Goal: Transaction & Acquisition: Purchase product/service

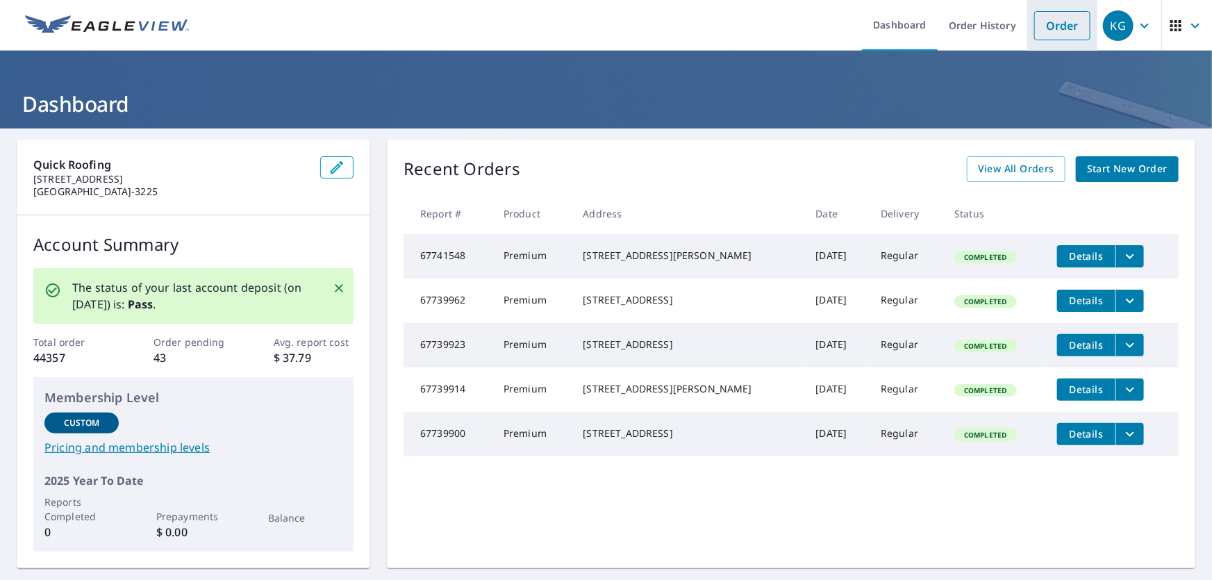
click at [604, 17] on link "Order" at bounding box center [1062, 25] width 56 height 29
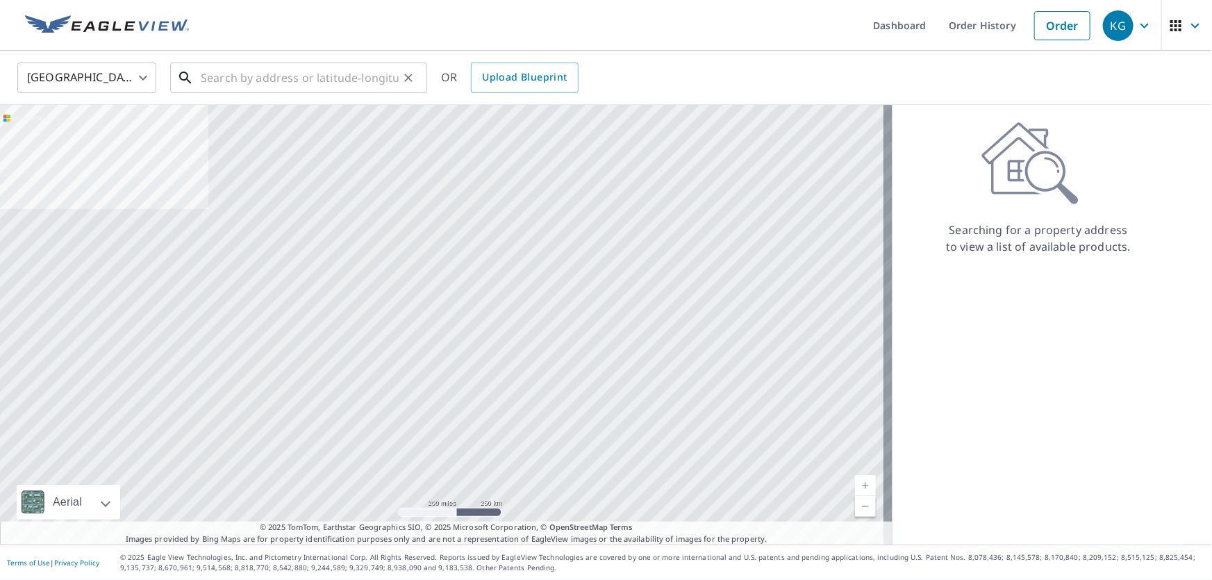
click at [336, 87] on input "text" at bounding box center [300, 77] width 198 height 39
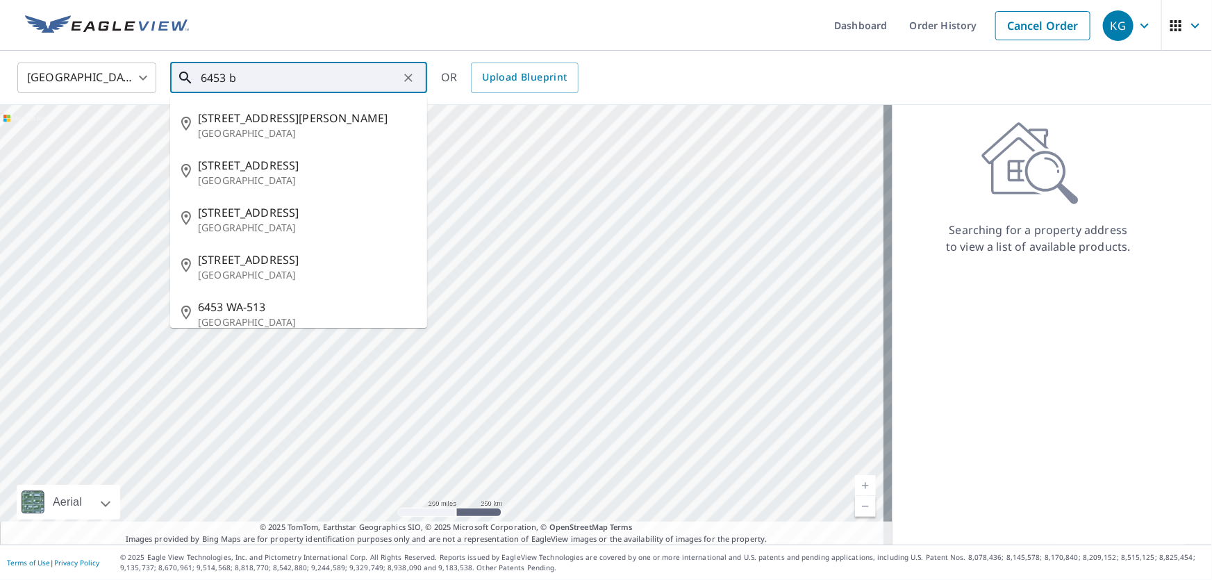
click at [337, 86] on input "6453 b" at bounding box center [300, 77] width 198 height 39
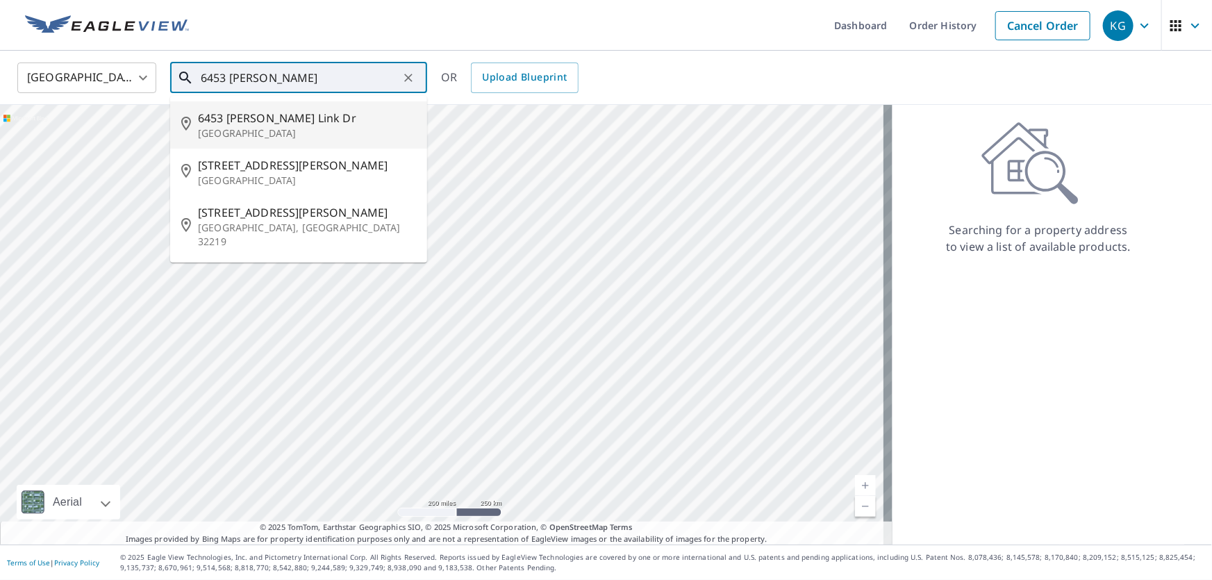
click at [282, 111] on span "6453 [PERSON_NAME] Link Dr" at bounding box center [307, 118] width 218 height 17
type input "[STREET_ADDRESS][PERSON_NAME][PERSON_NAME]"
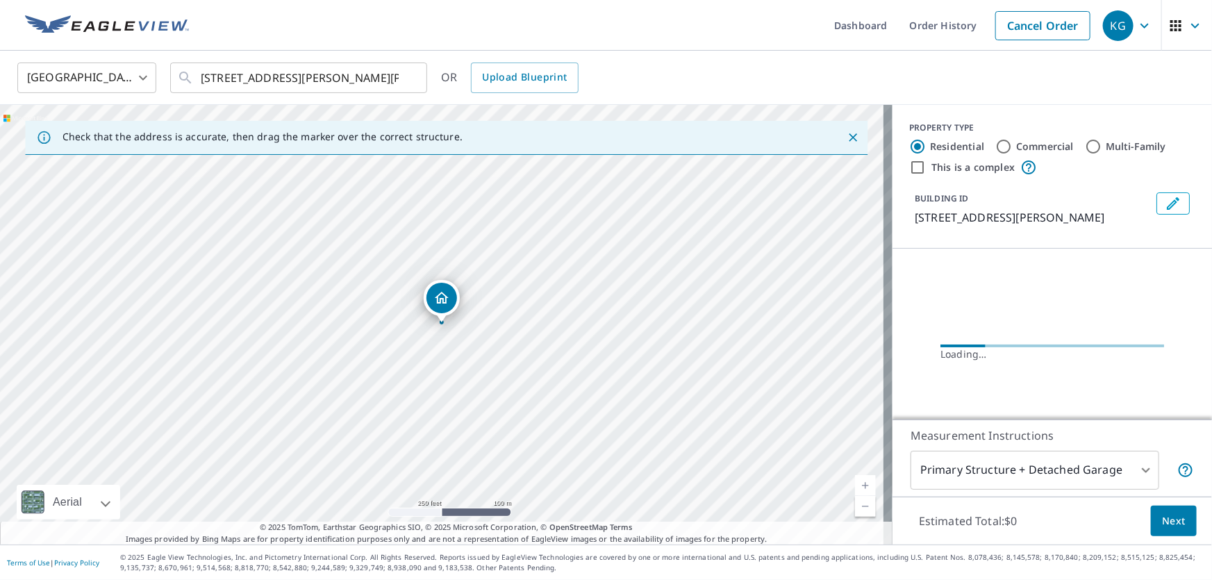
click at [604, 515] on span "Next" at bounding box center [1174, 521] width 24 height 17
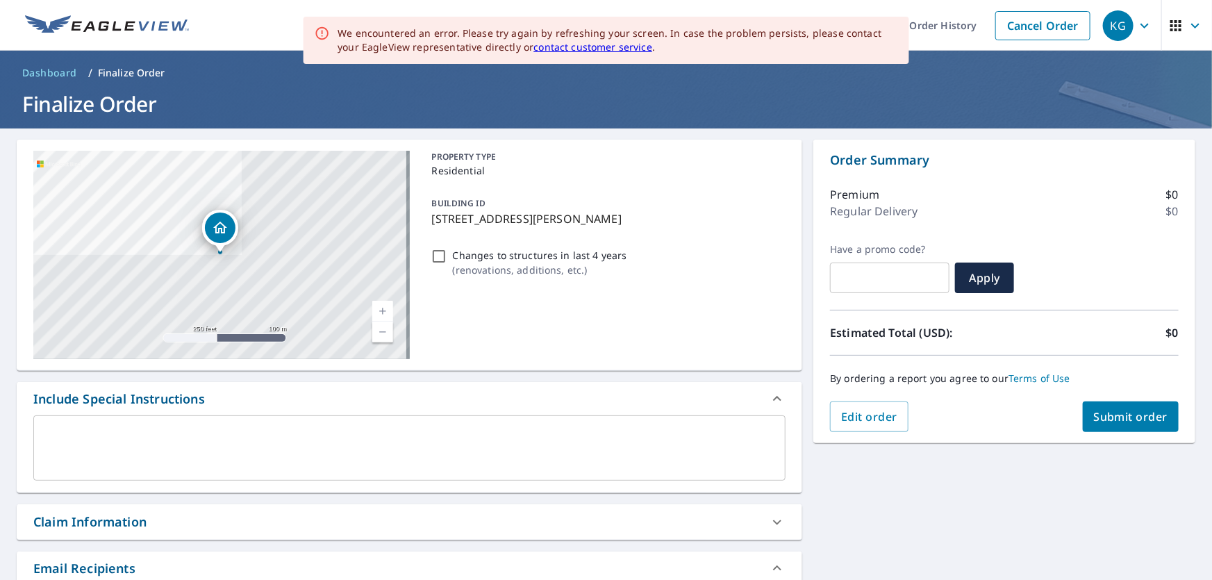
scroll to position [126, 0]
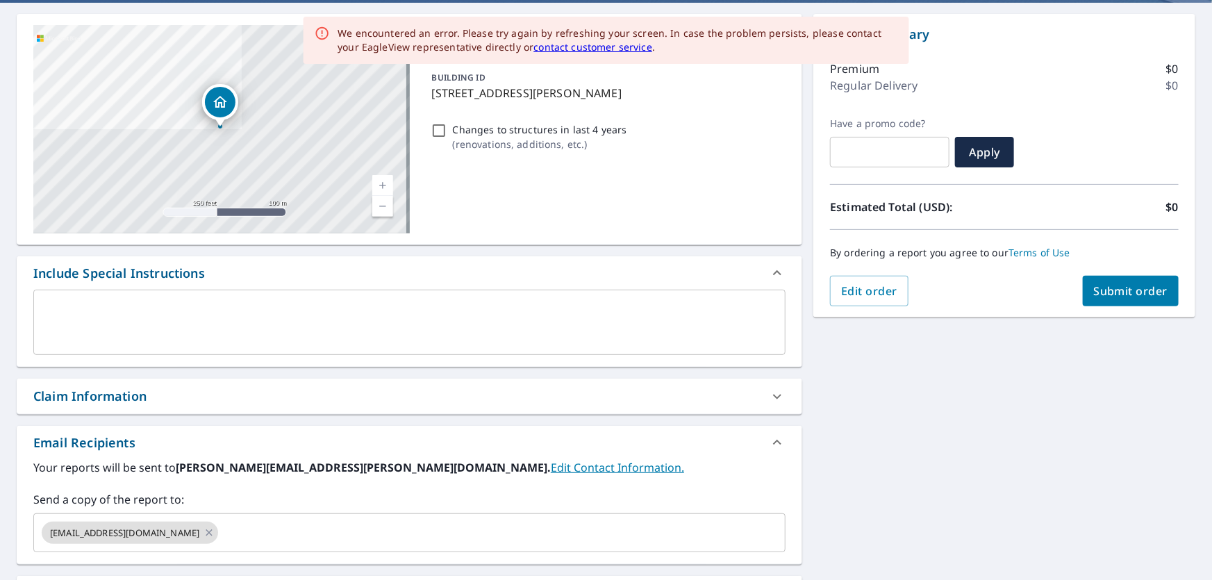
click at [168, 390] on div "Claim Information" at bounding box center [396, 396] width 727 height 19
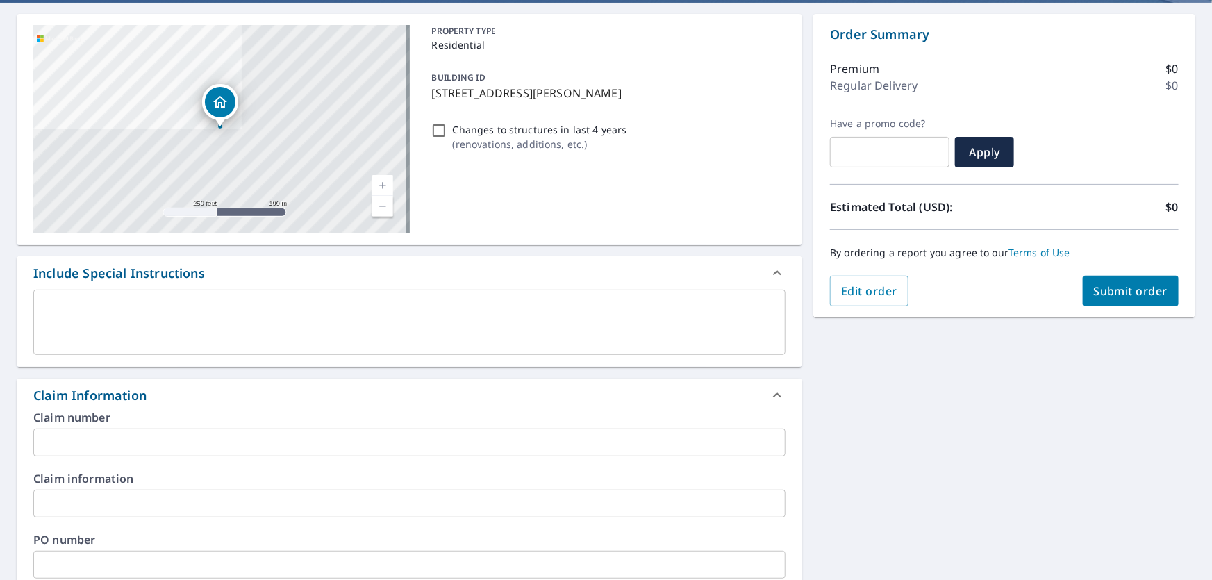
click at [139, 443] on input "text" at bounding box center [409, 443] width 752 height 28
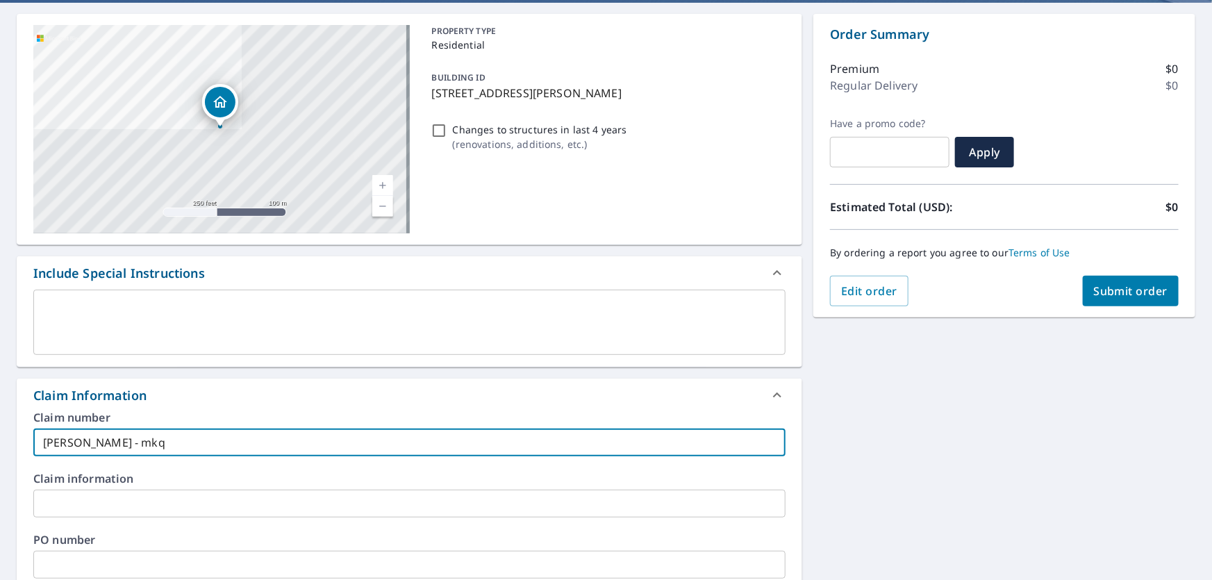
scroll to position [189, 0]
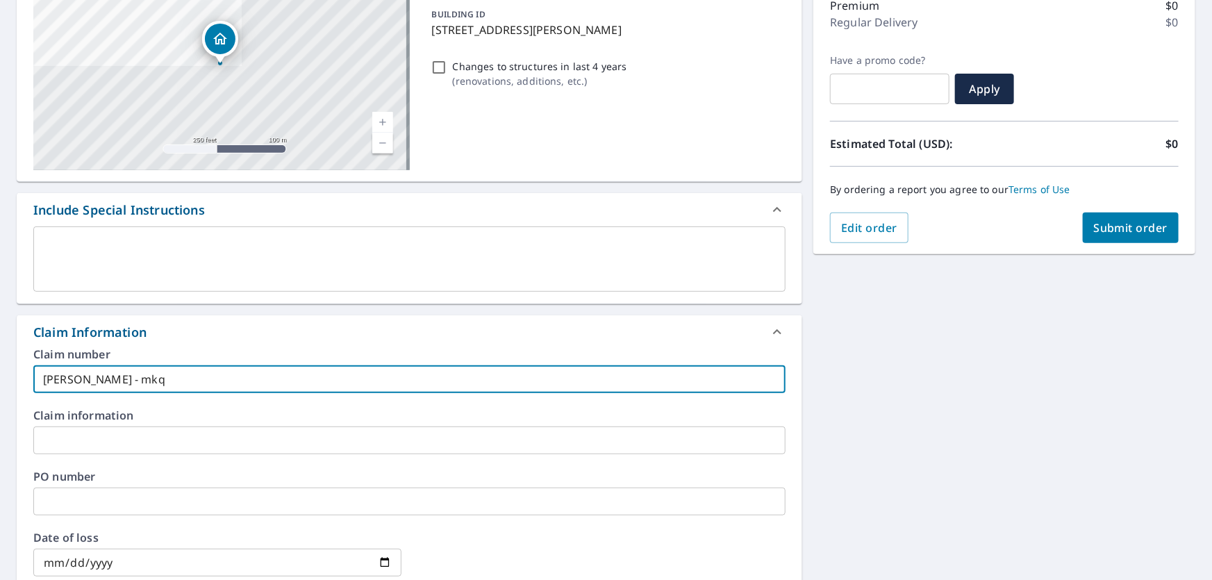
click at [82, 382] on input "[PERSON_NAME] - mkq" at bounding box center [409, 379] width 752 height 28
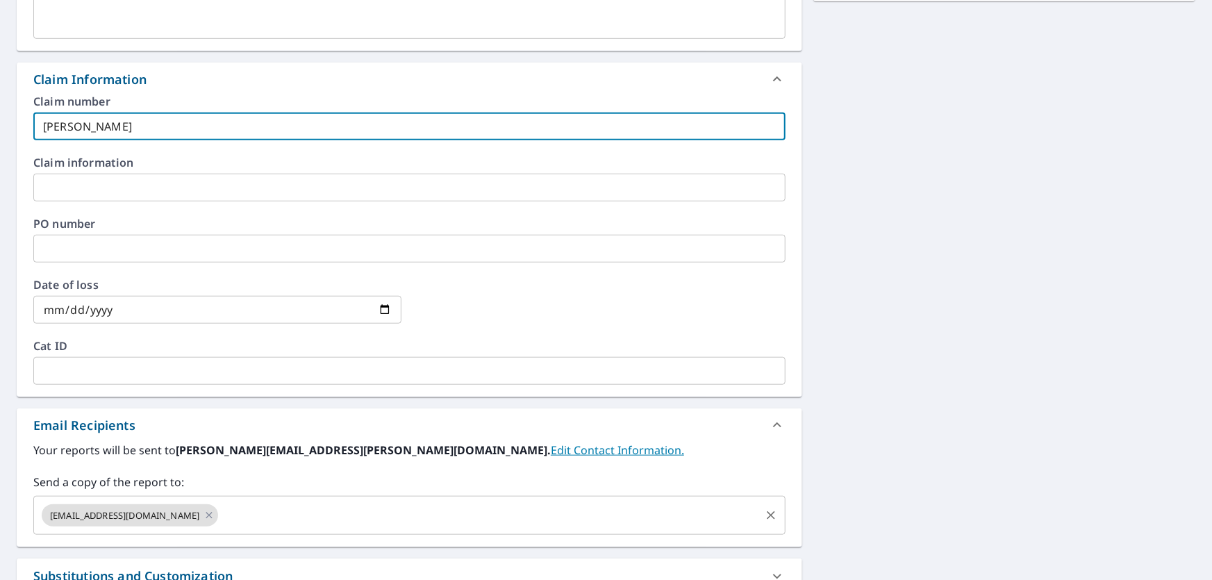
type input "[PERSON_NAME]"
drag, startPoint x: 217, startPoint y: 521, endPoint x: 259, endPoint y: 579, distance: 72.1
click at [222, 528] on div "[EMAIL_ADDRESS][DOMAIN_NAME] ​" at bounding box center [409, 515] width 752 height 39
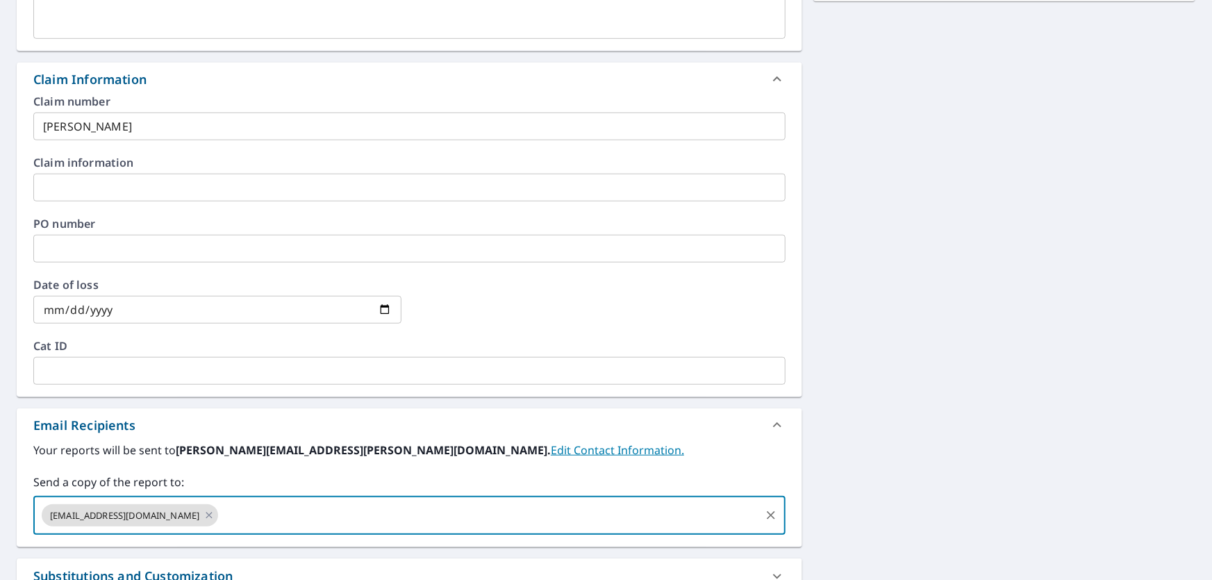
click at [220, 517] on input "text" at bounding box center [489, 515] width 538 height 26
paste input "[PERSON_NAME][EMAIL_ADDRESS][DOMAIN_NAME]"
type input "[PERSON_NAME][EMAIL_ADDRESS][DOMAIN_NAME]"
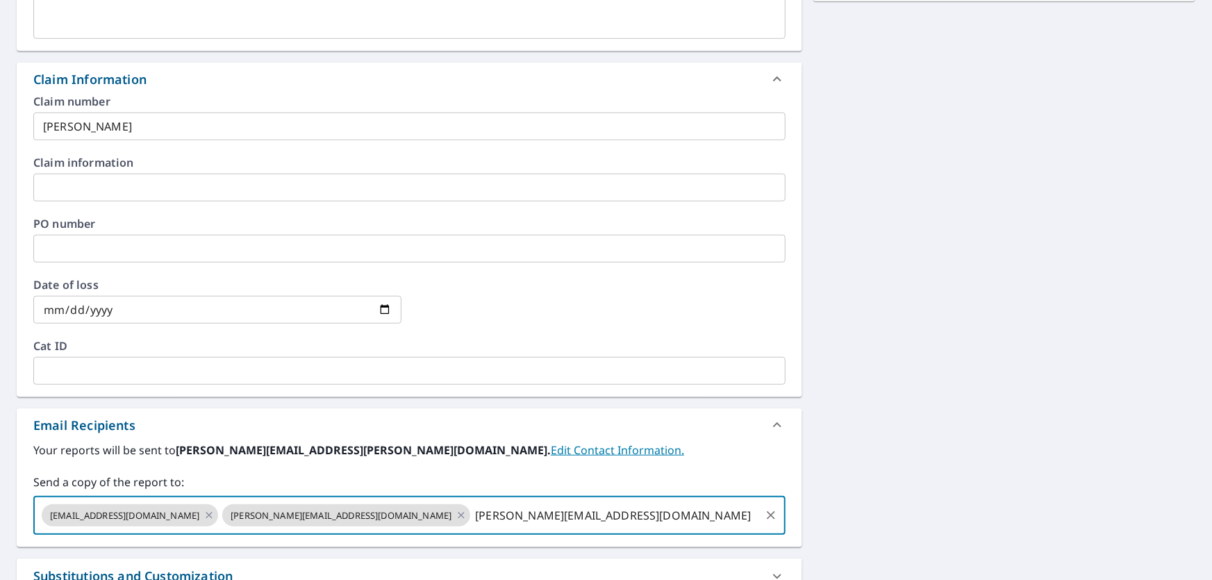
type input "[PERSON_NAME][EMAIL_ADDRESS][DOMAIN_NAME]"
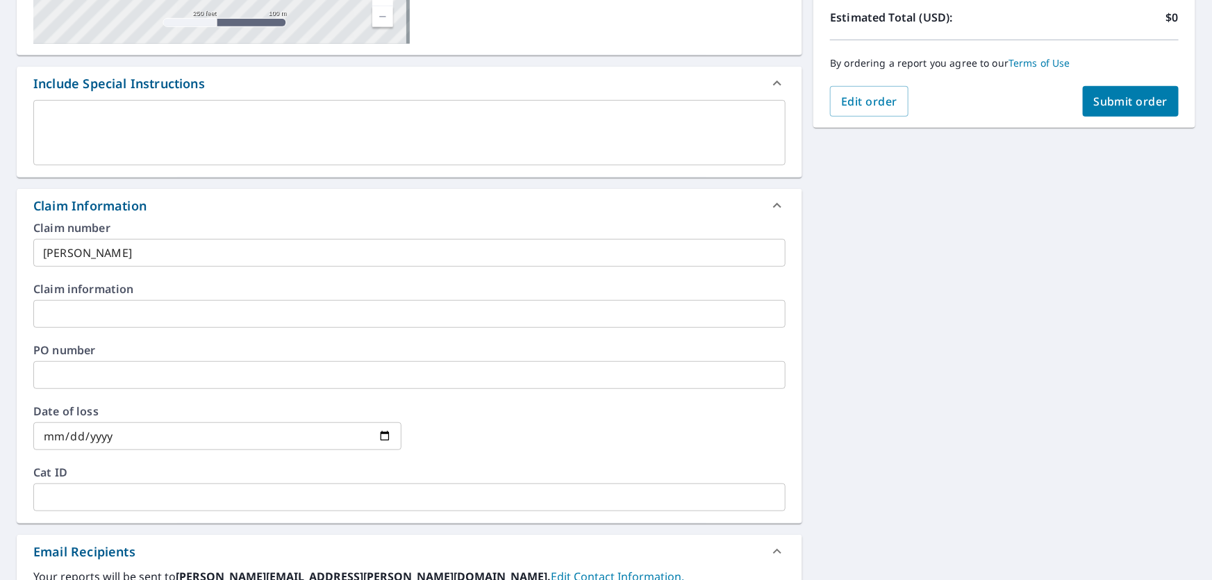
scroll to position [126, 0]
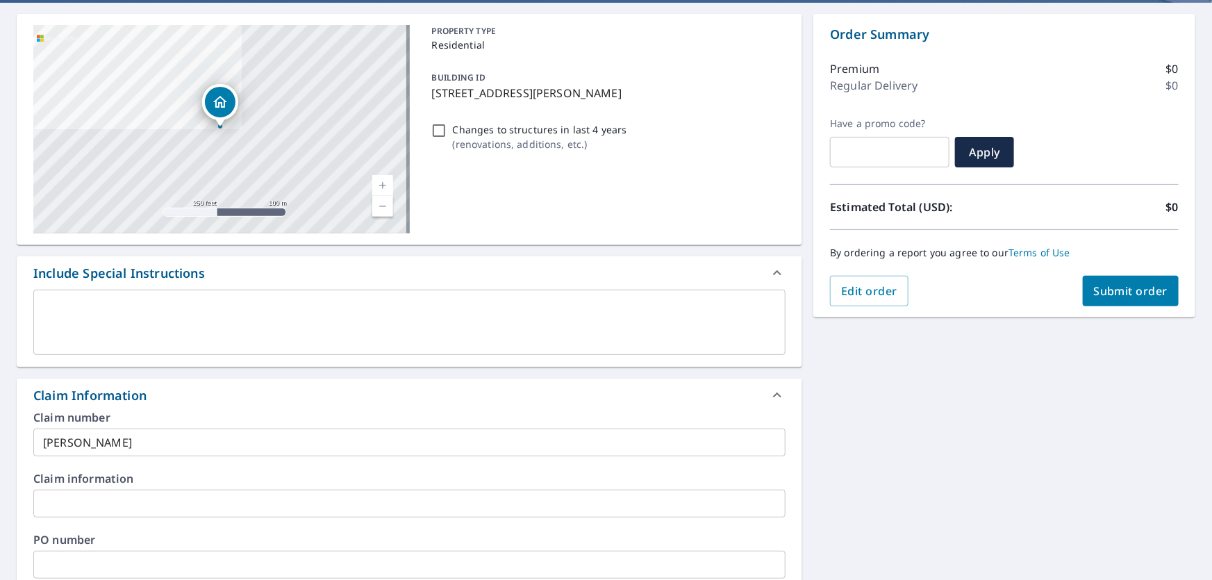
click at [604, 284] on span "Submit order" at bounding box center [1131, 290] width 74 height 15
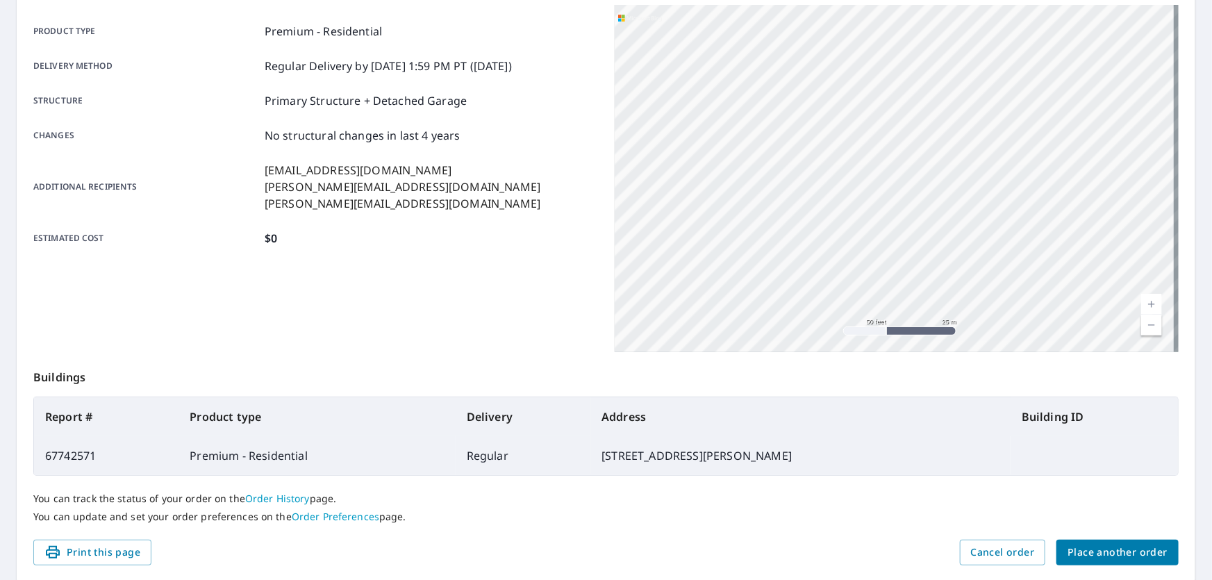
scroll to position [236, 0]
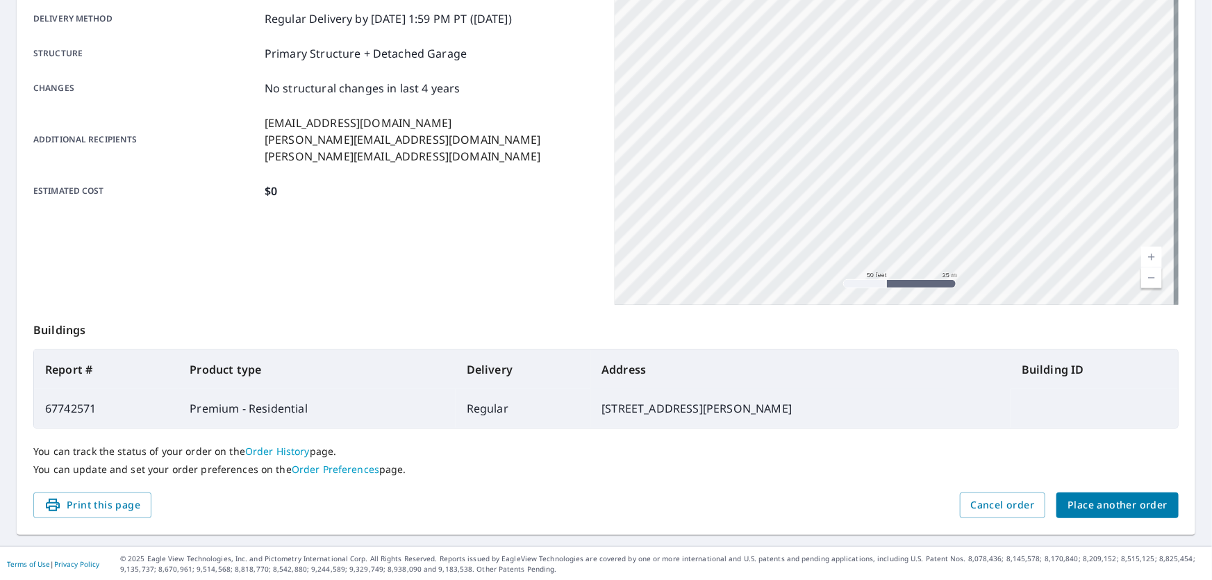
click at [604, 500] on span "Place another order" at bounding box center [1118, 505] width 100 height 17
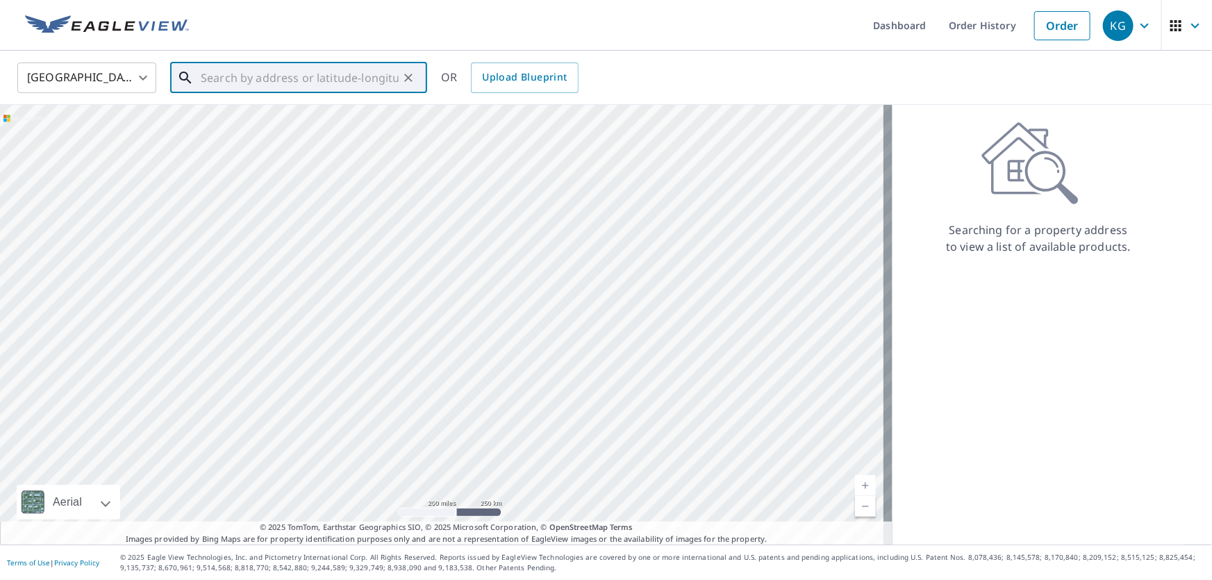
click at [284, 80] on input "text" at bounding box center [300, 77] width 198 height 39
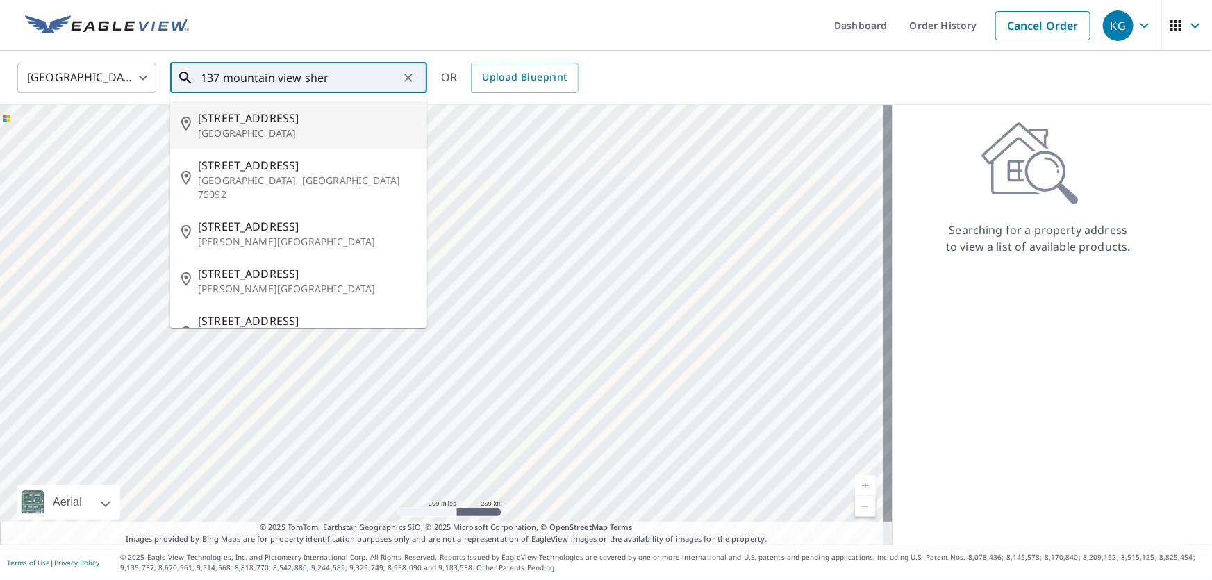
click at [304, 119] on span "[STREET_ADDRESS]" at bounding box center [307, 118] width 218 height 17
type input "[STREET_ADDRESS]"
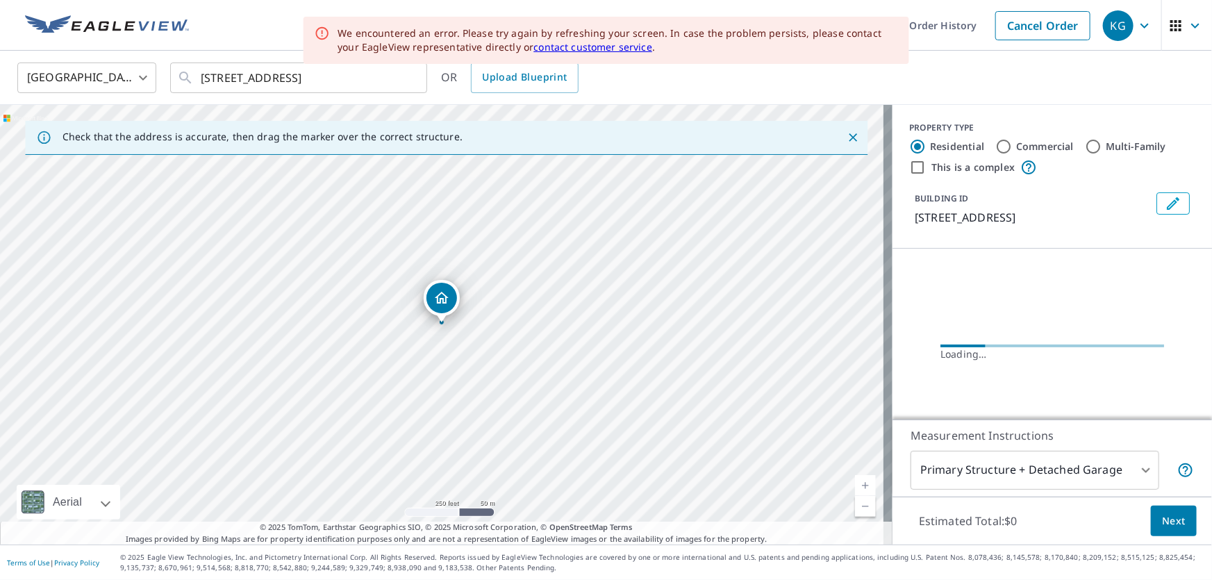
click at [604, 522] on span "Next" at bounding box center [1174, 521] width 24 height 17
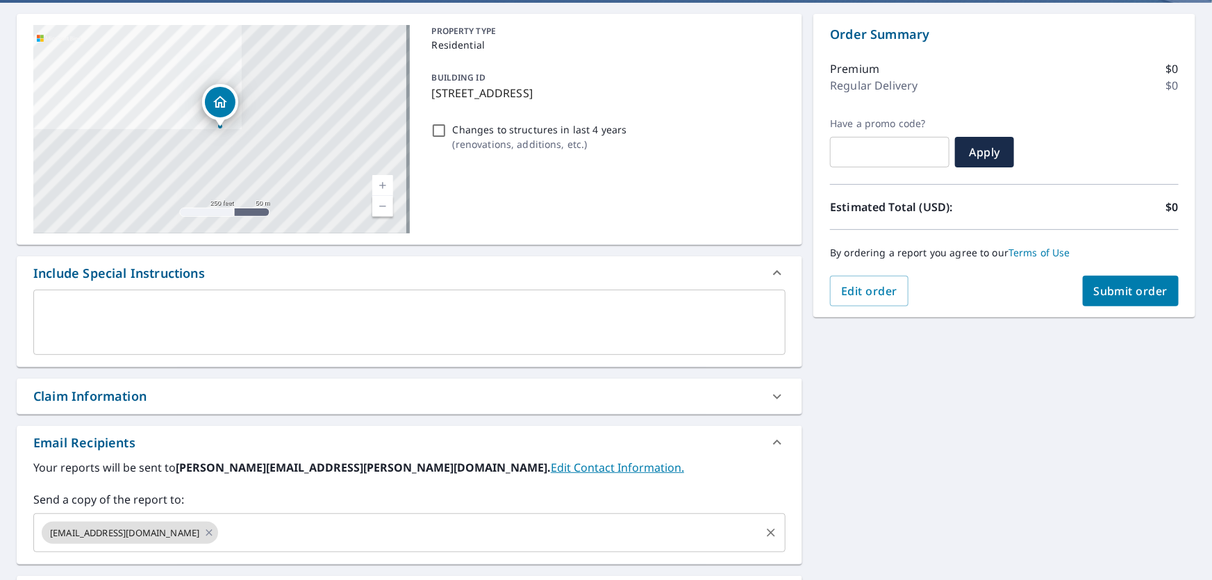
scroll to position [287, 0]
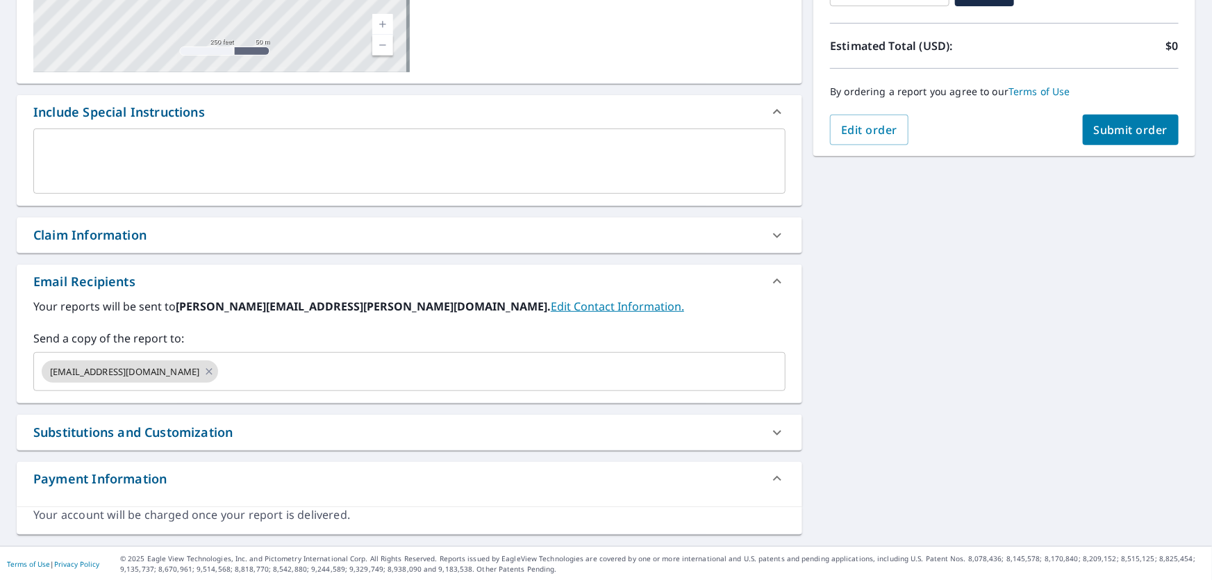
click at [212, 229] on div "Claim Information" at bounding box center [396, 235] width 727 height 19
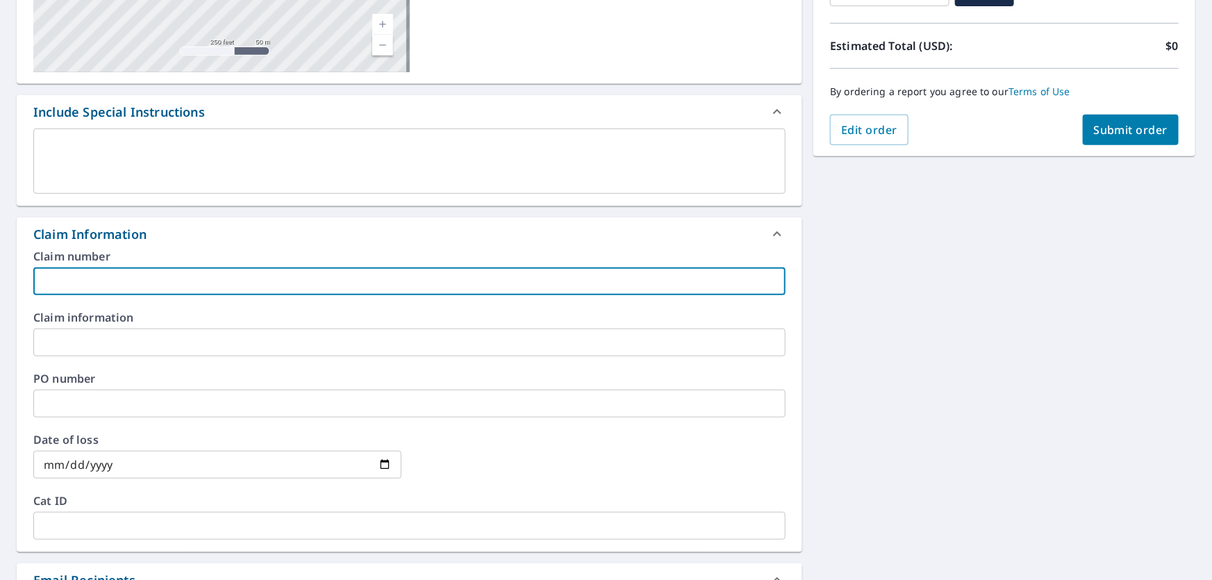
click at [185, 273] on input "text" at bounding box center [409, 281] width 752 height 28
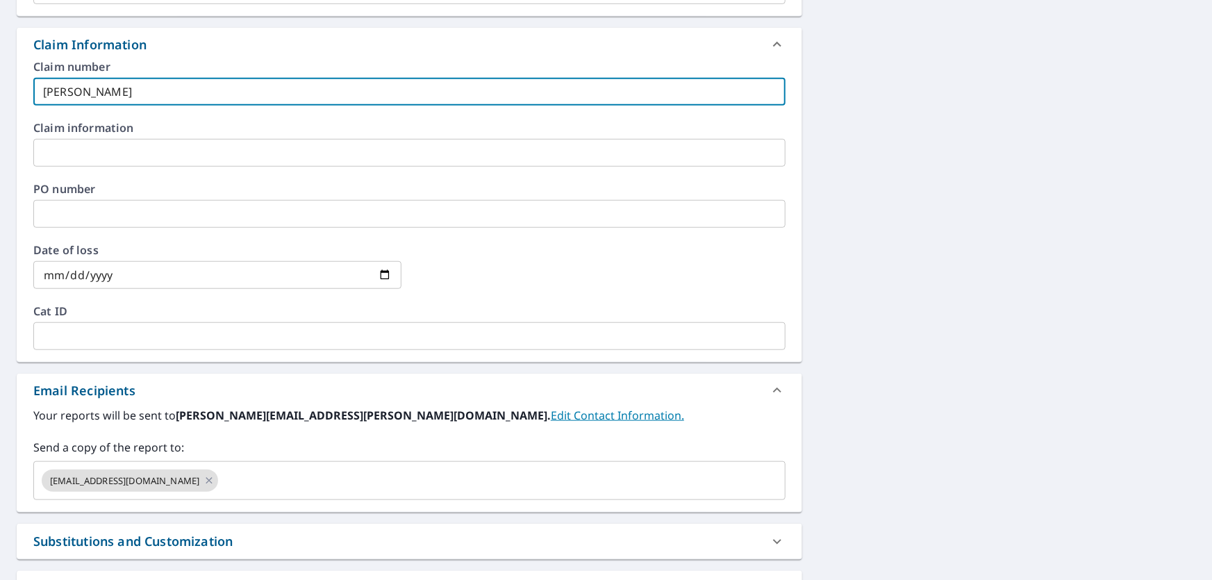
scroll to position [586, 0]
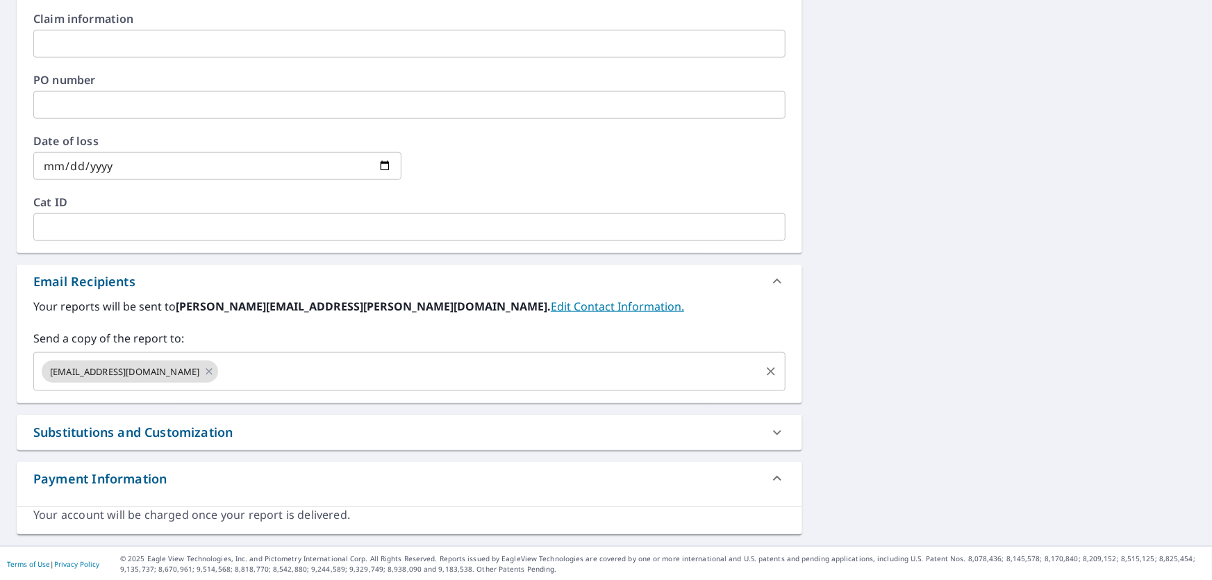
type input "[PERSON_NAME]"
click at [221, 367] on input "text" at bounding box center [489, 371] width 538 height 26
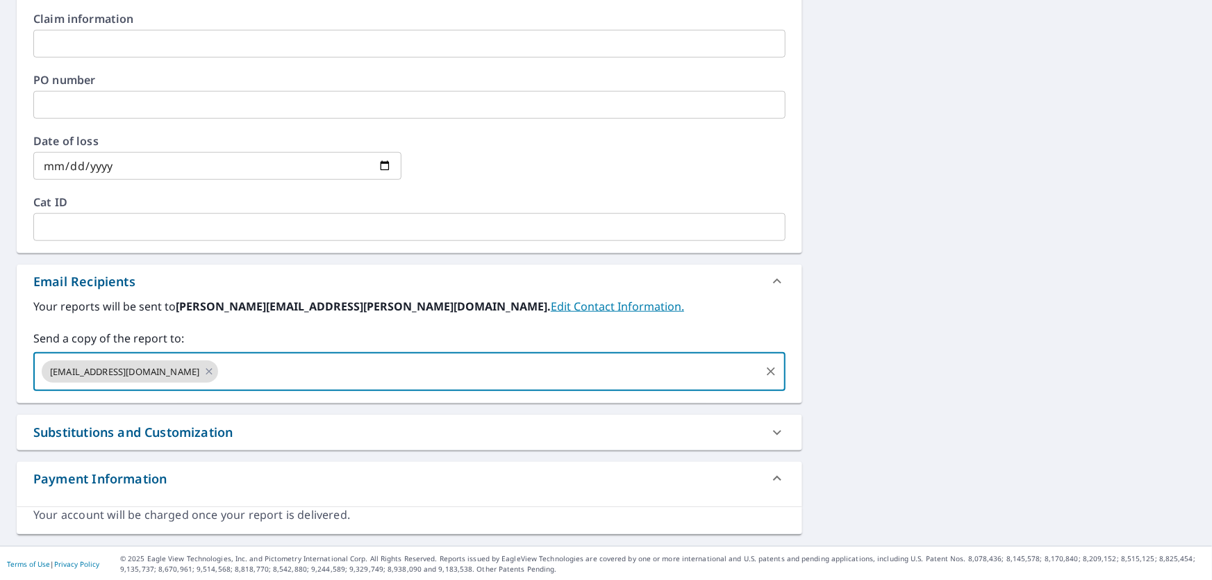
paste input "[PERSON_NAME][EMAIL_ADDRESS][DOMAIN_NAME]"
type input "[PERSON_NAME][EMAIL_ADDRESS][DOMAIN_NAME]"
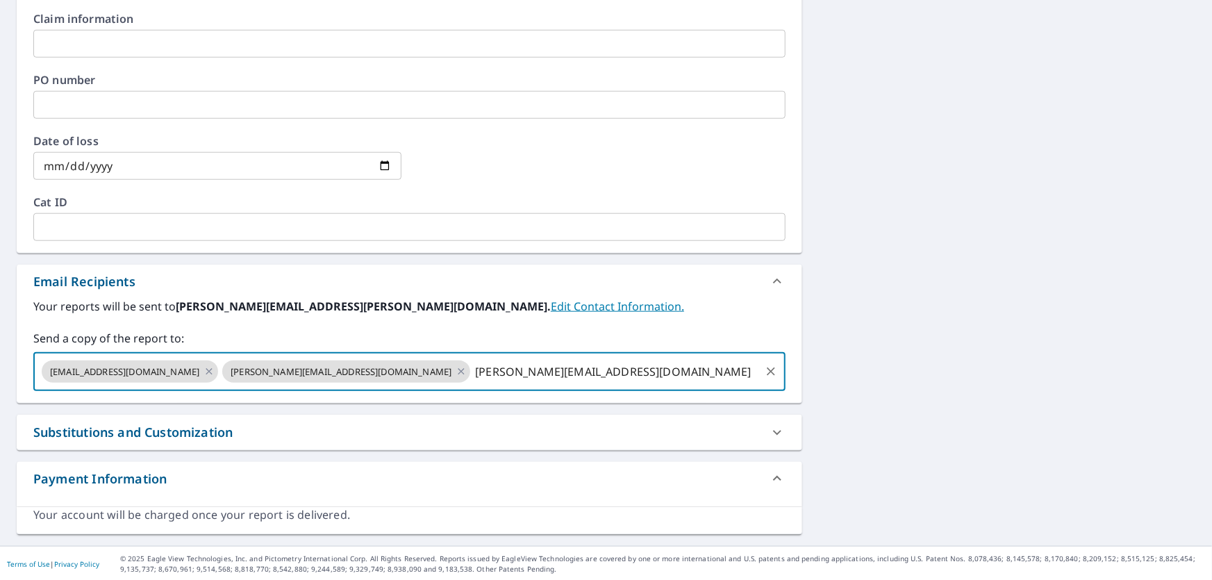
type input "[PERSON_NAME][EMAIL_ADDRESS][DOMAIN_NAME]"
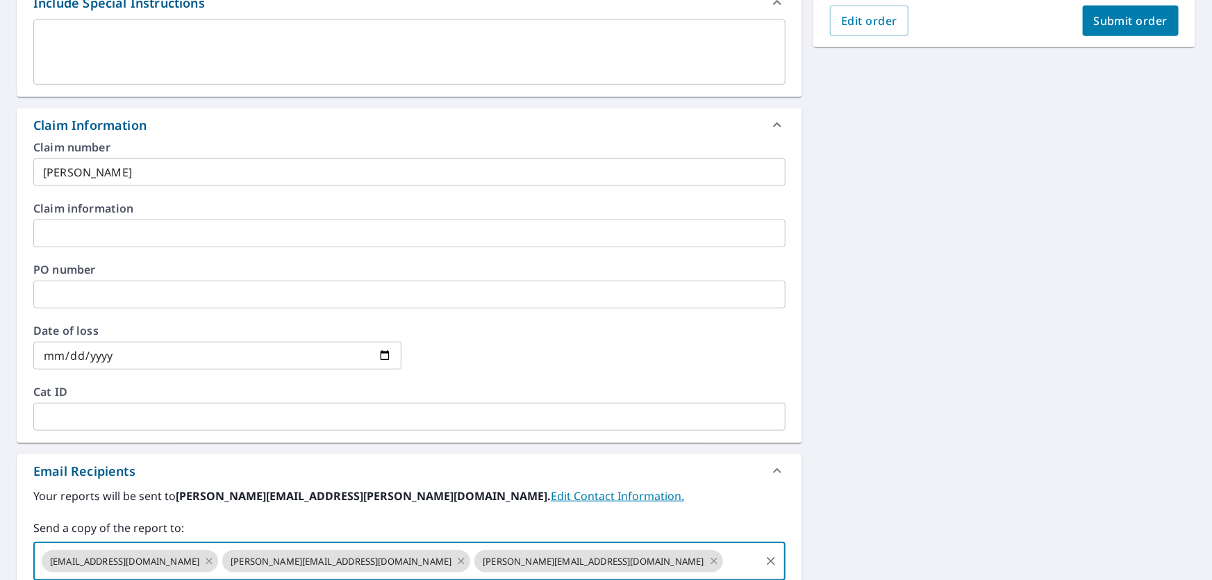
scroll to position [270, 0]
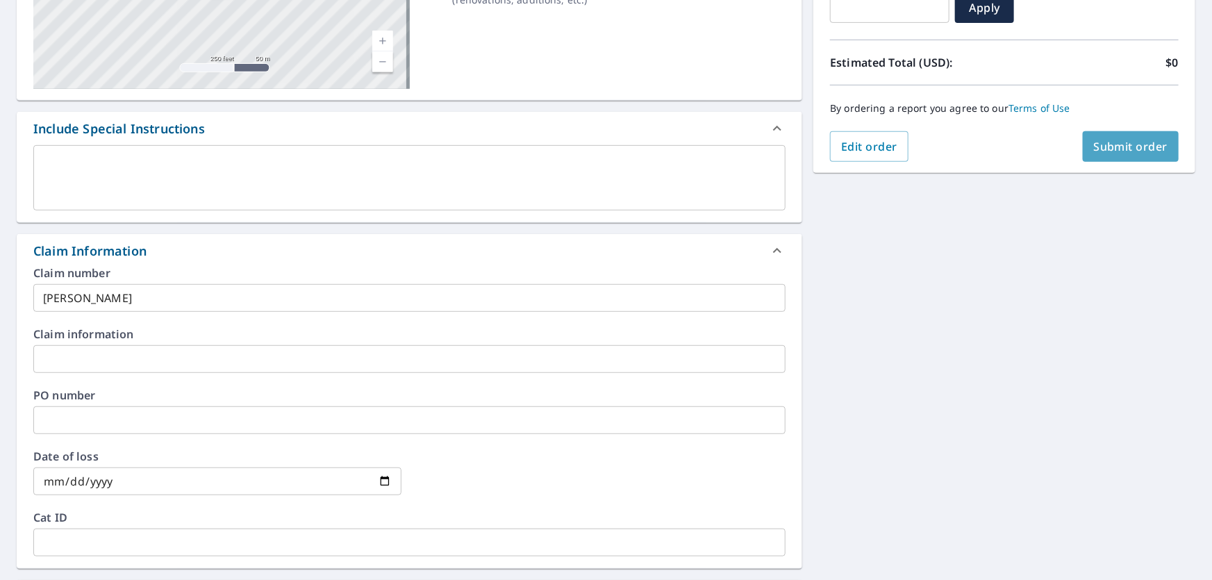
click at [604, 151] on span "Submit order" at bounding box center [1131, 146] width 74 height 15
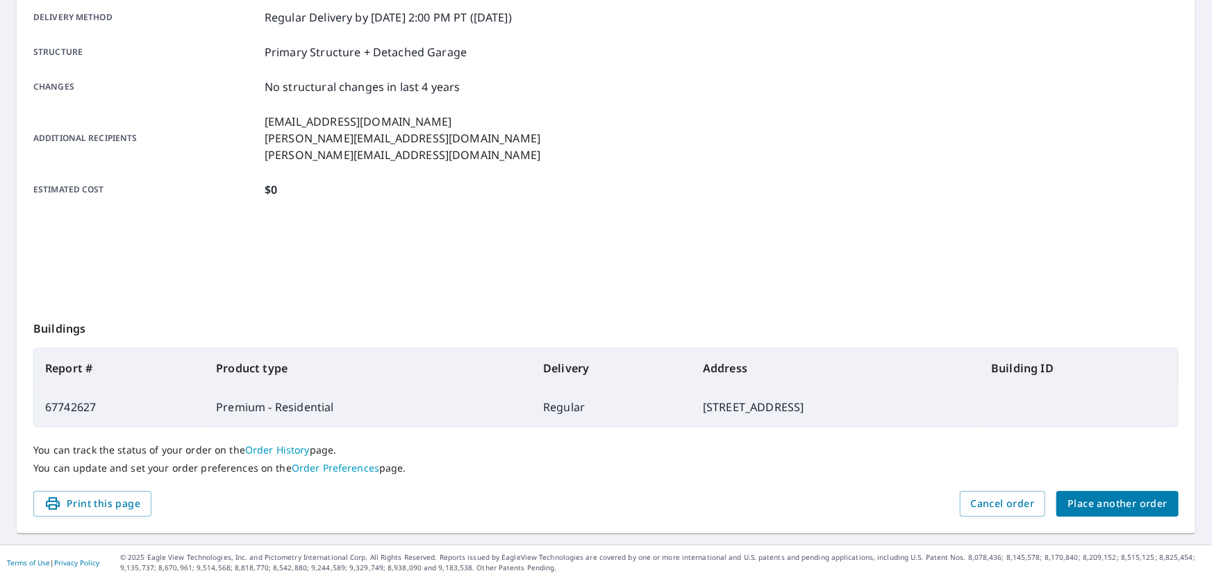
scroll to position [236, 0]
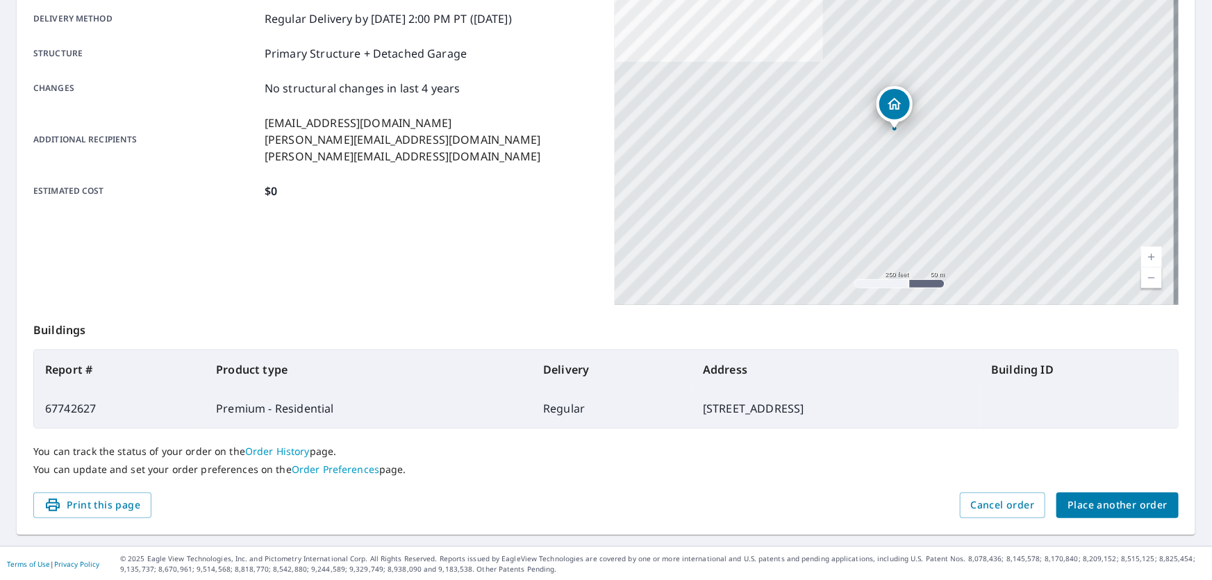
click at [604, 503] on span "Place another order" at bounding box center [1118, 505] width 100 height 17
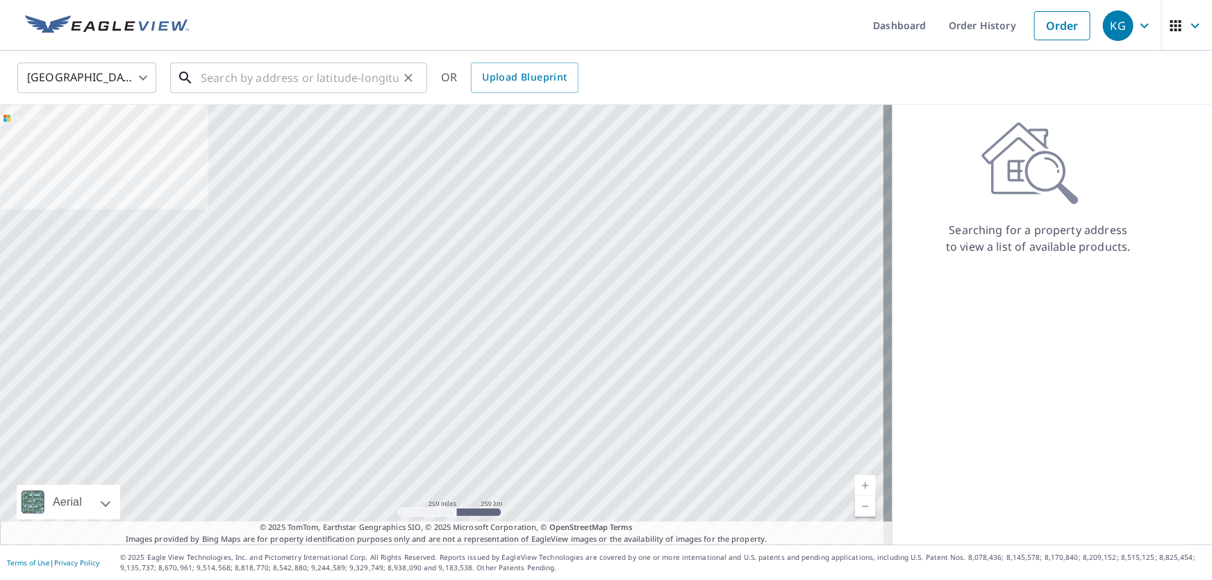
click at [313, 81] on input "text" at bounding box center [300, 77] width 198 height 39
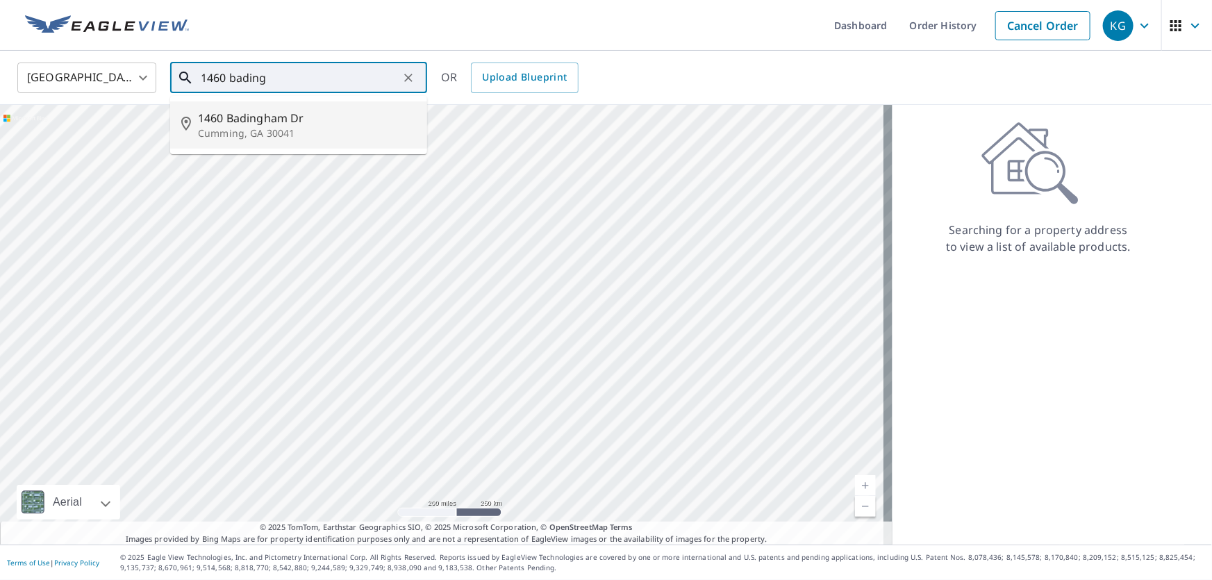
click at [297, 138] on p "Cumming, GA 30041" at bounding box center [307, 133] width 218 height 14
type input "1460 [GEOGRAPHIC_DATA][PERSON_NAME]"
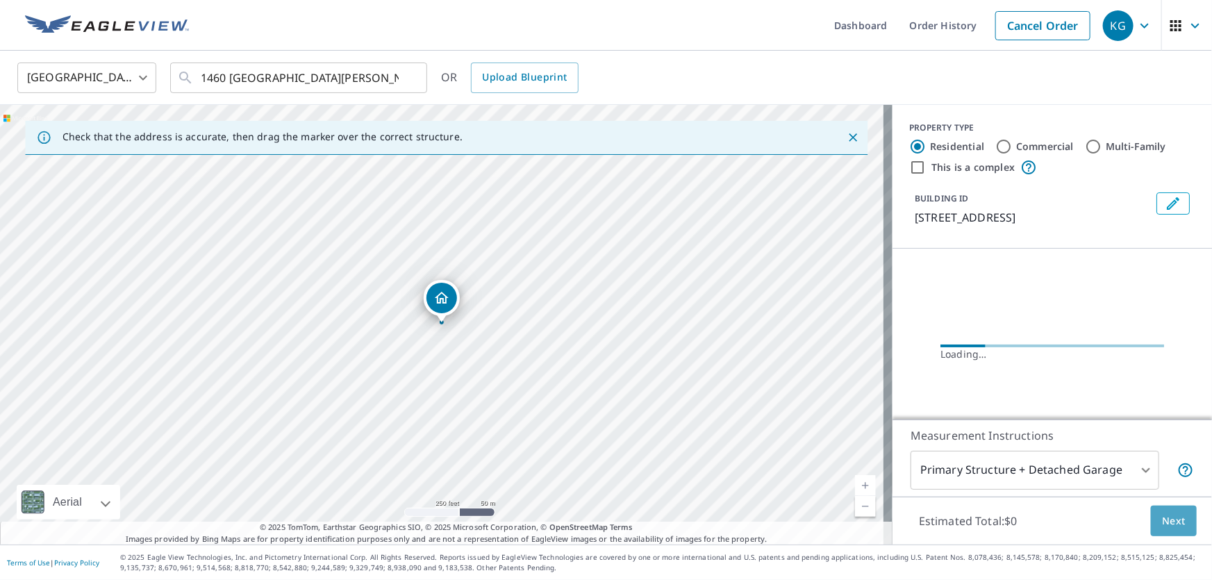
click at [604, 513] on span "Next" at bounding box center [1174, 521] width 24 height 17
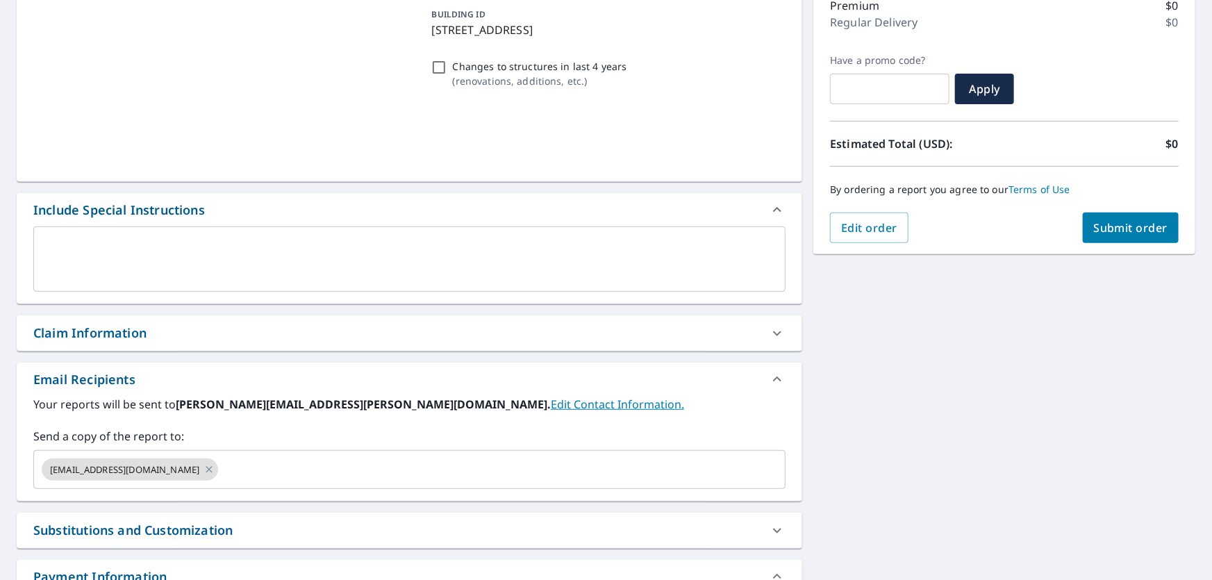
scroll to position [287, 0]
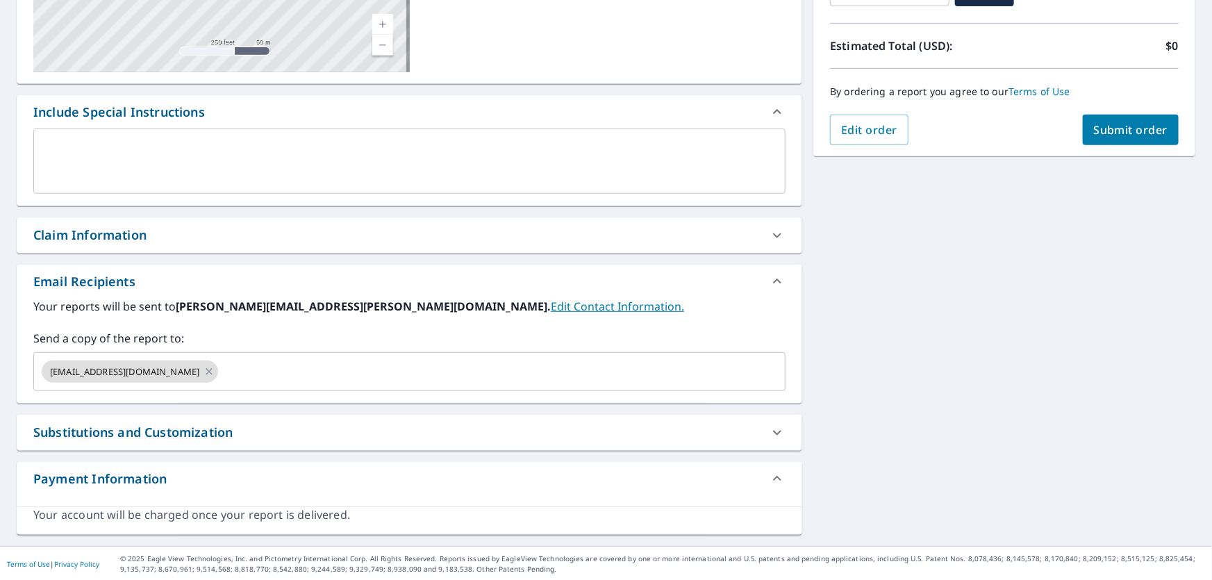
click at [53, 239] on div "Claim Information" at bounding box center [89, 235] width 113 height 19
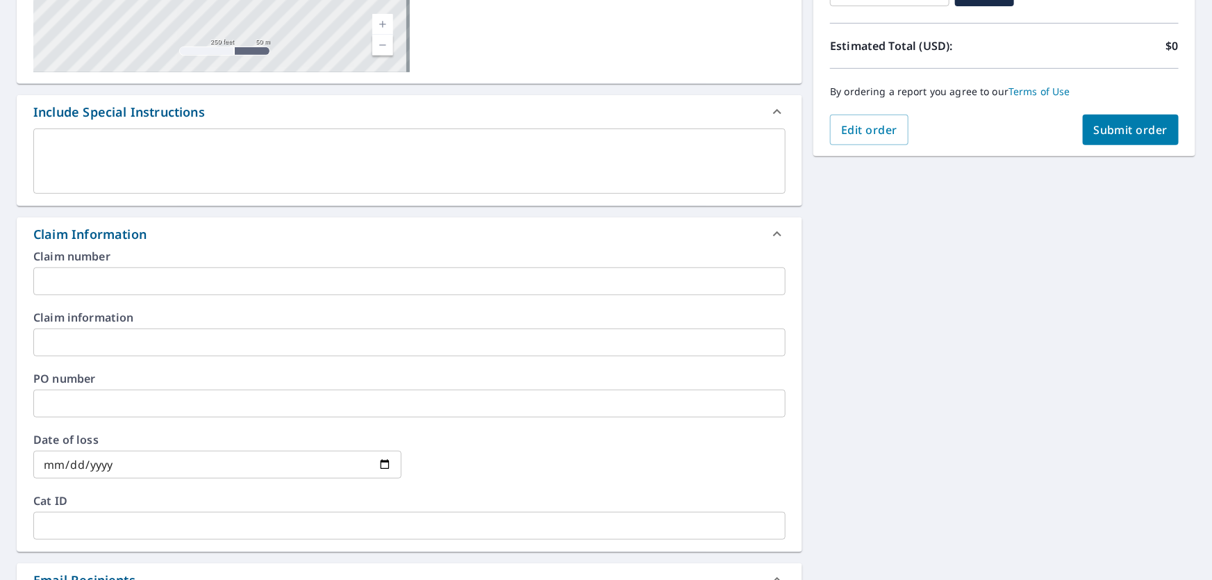
click at [149, 285] on input "text" at bounding box center [409, 281] width 752 height 28
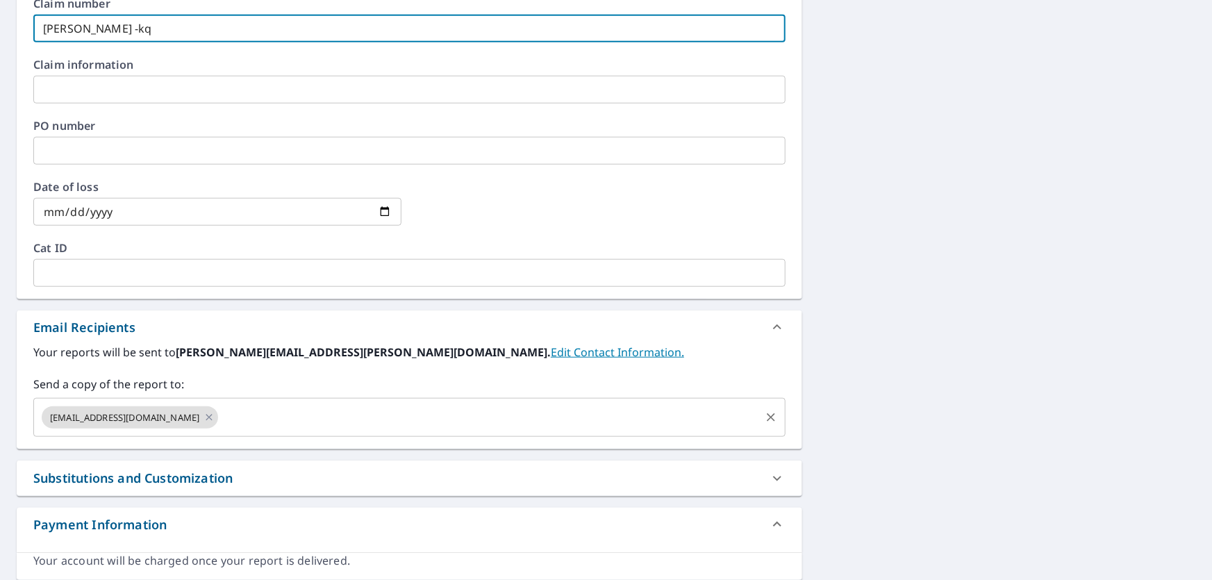
scroll to position [586, 0]
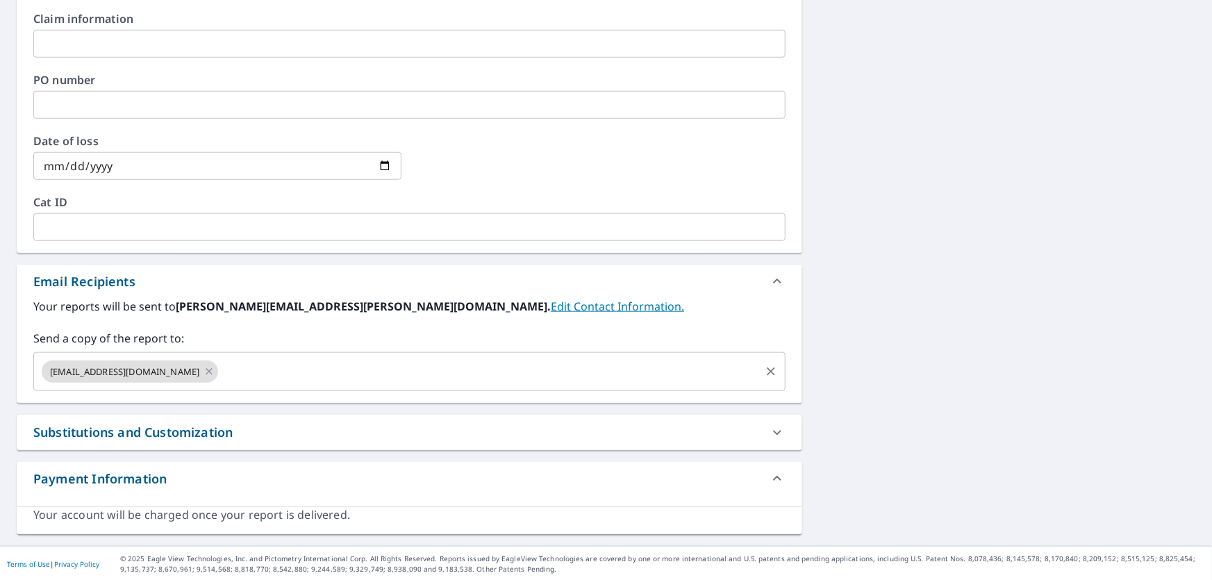
type input "[PERSON_NAME] -kq"
click at [220, 373] on input "text" at bounding box center [489, 371] width 538 height 26
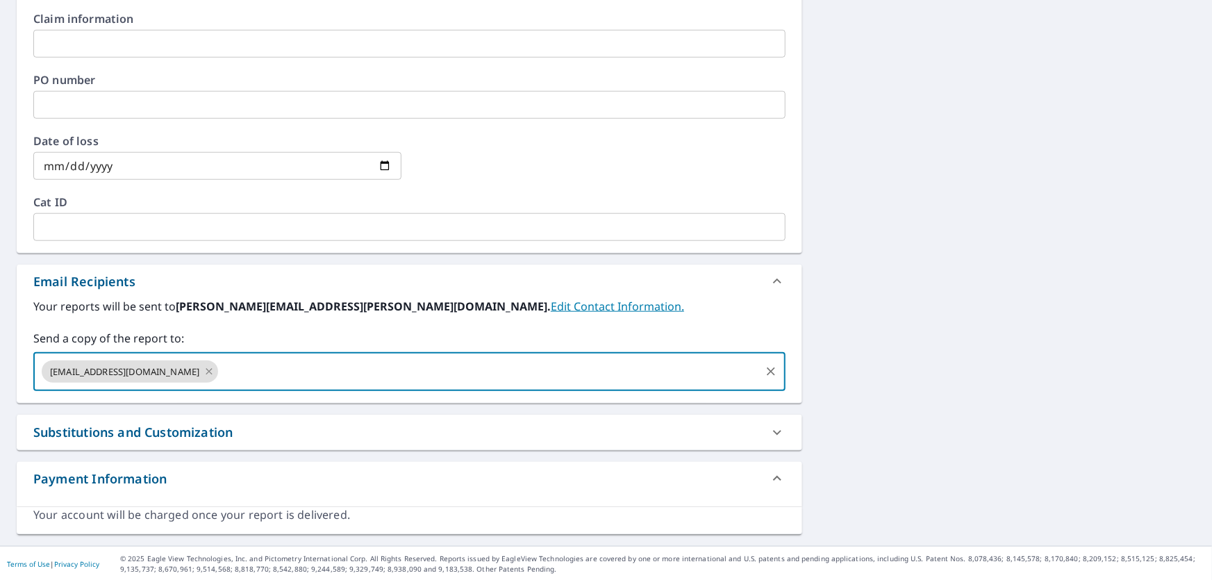
click at [204, 371] on icon at bounding box center [209, 371] width 11 height 15
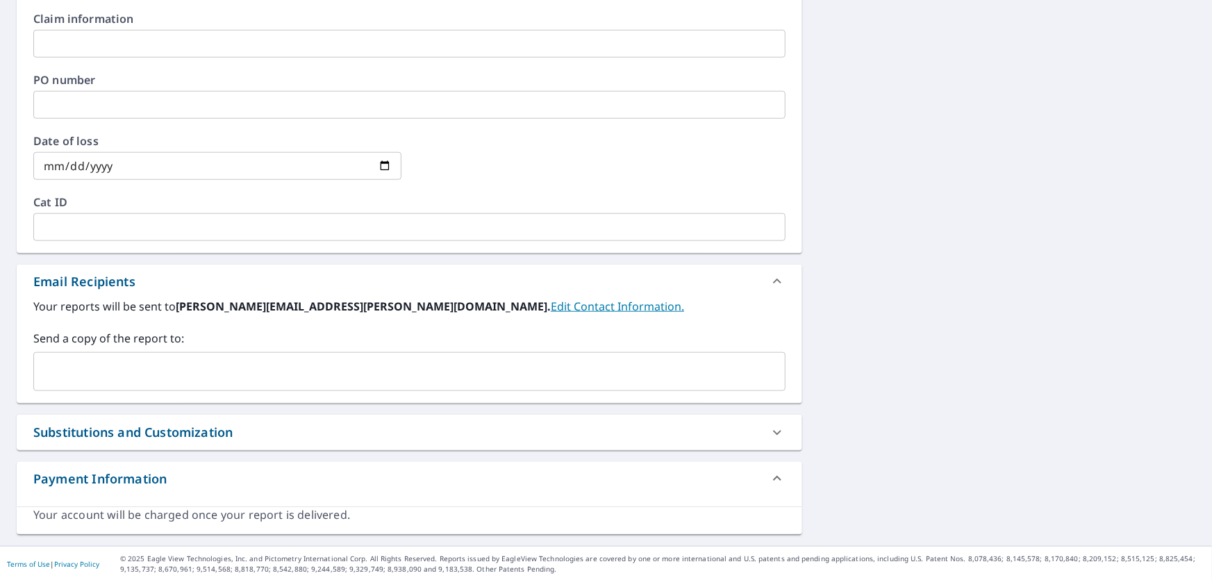
click at [56, 367] on input "text" at bounding box center [399, 371] width 719 height 26
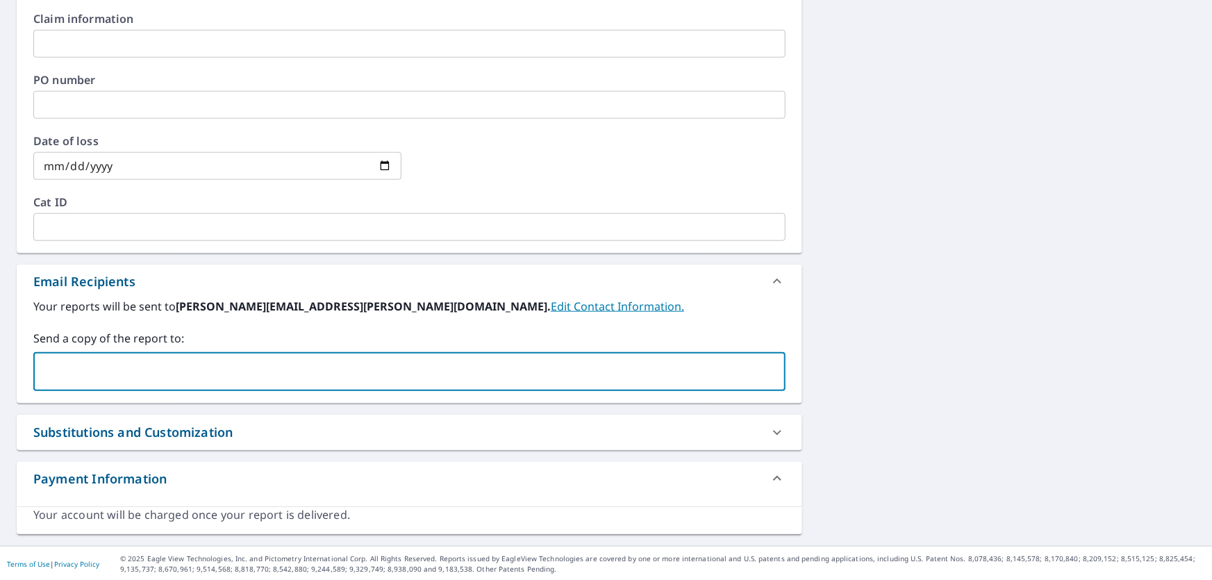
paste input "[PERSON_NAME][EMAIL_ADDRESS][PERSON_NAME][DOMAIN_NAME]"
type input "[PERSON_NAME][EMAIL_ADDRESS][PERSON_NAME][DOMAIN_NAME]"
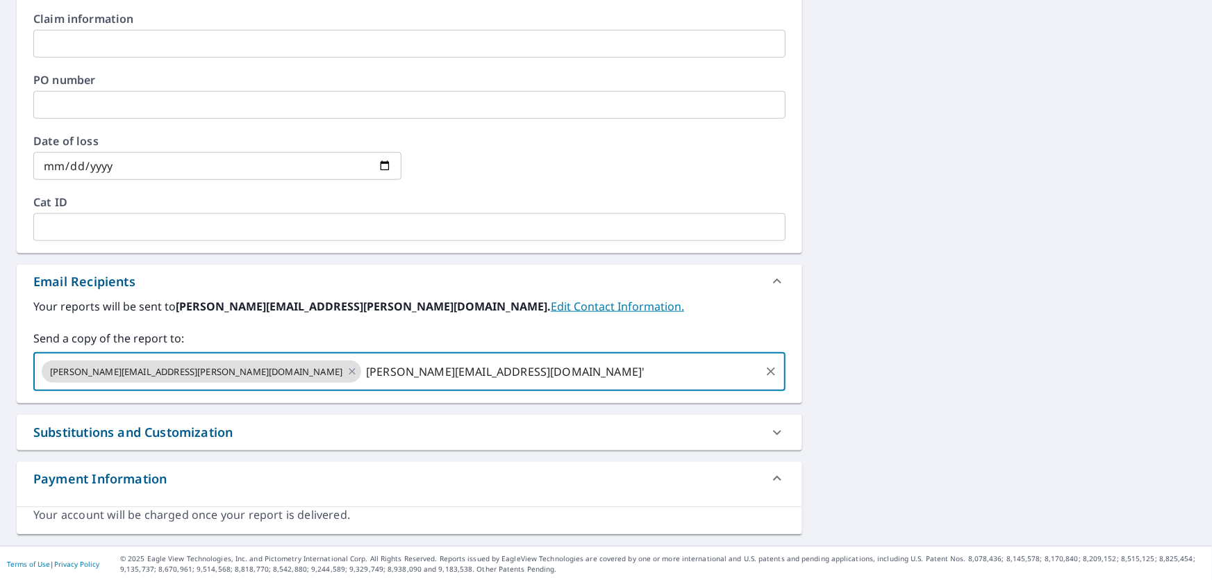
type input "[PERSON_NAME][EMAIL_ADDRESS][DOMAIN_NAME]'/"
click at [604, 370] on icon at bounding box center [610, 371] width 11 height 15
click at [376, 370] on input "text" at bounding box center [560, 371] width 395 height 26
type input "[PERSON_NAME][EMAIL_ADDRESS][DOMAIN_NAME]"
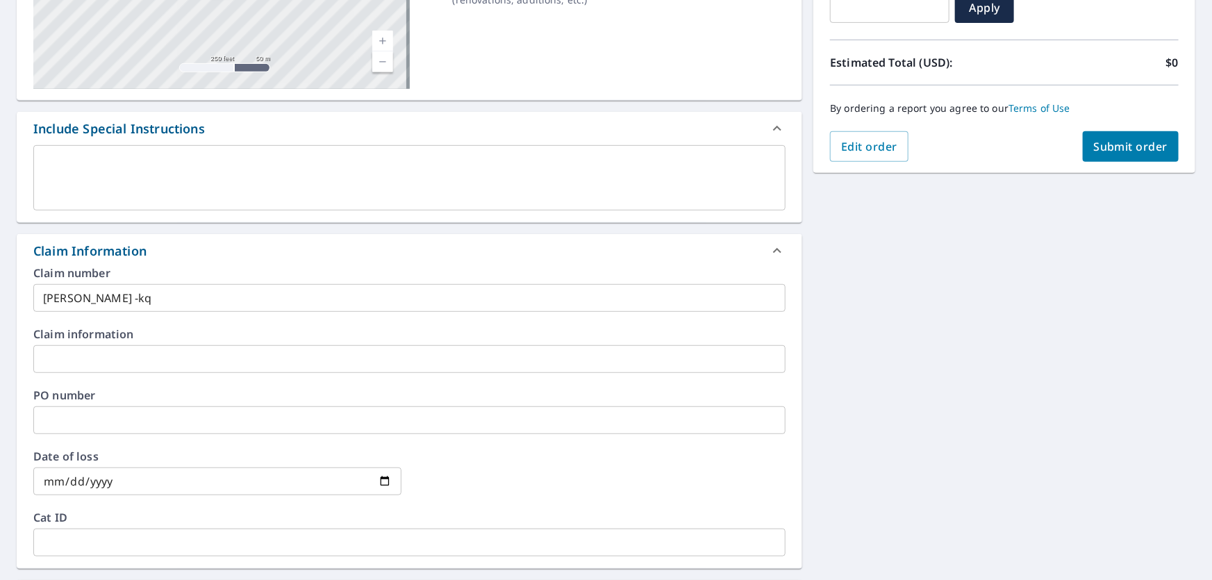
scroll to position [207, 0]
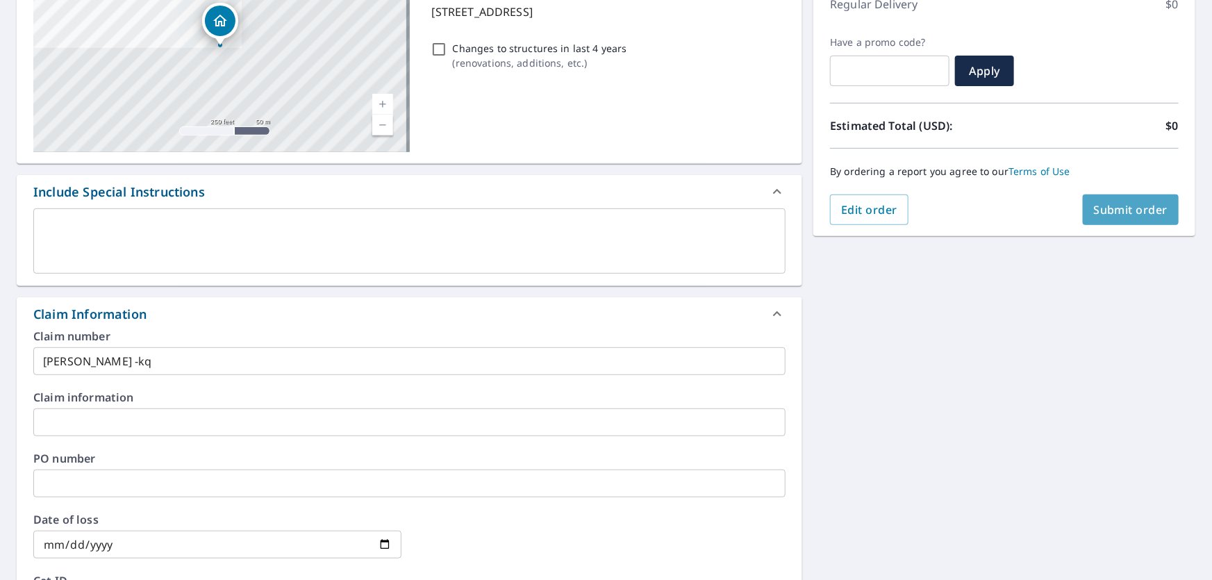
click at [604, 213] on span "Submit order" at bounding box center [1131, 209] width 74 height 15
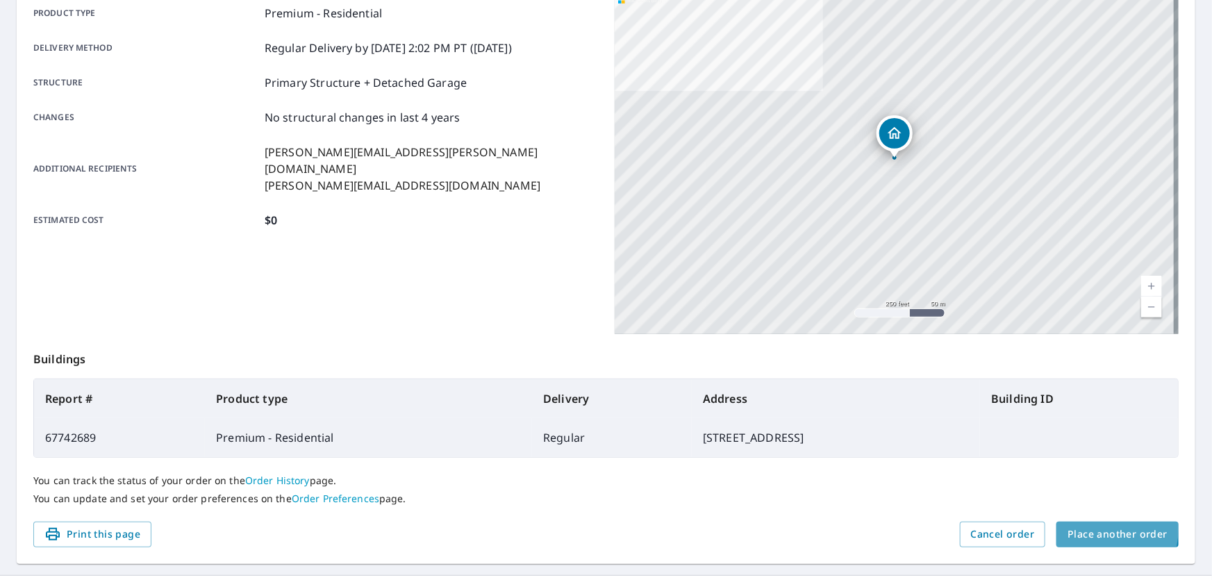
click at [604, 528] on span "Place another order" at bounding box center [1118, 534] width 100 height 17
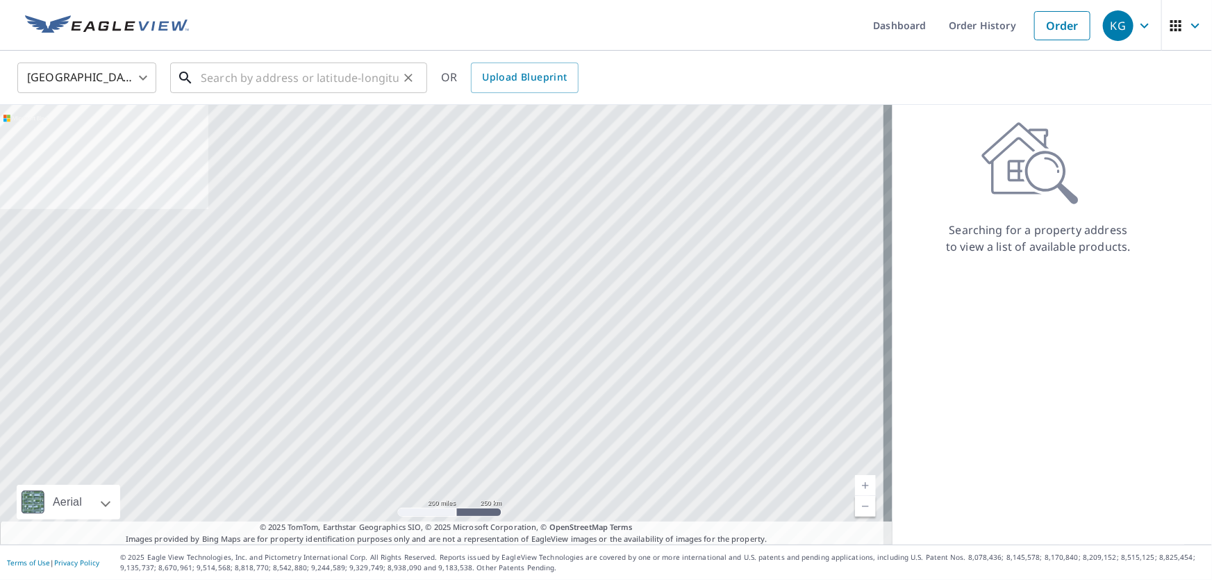
click at [283, 93] on div "​" at bounding box center [298, 78] width 257 height 31
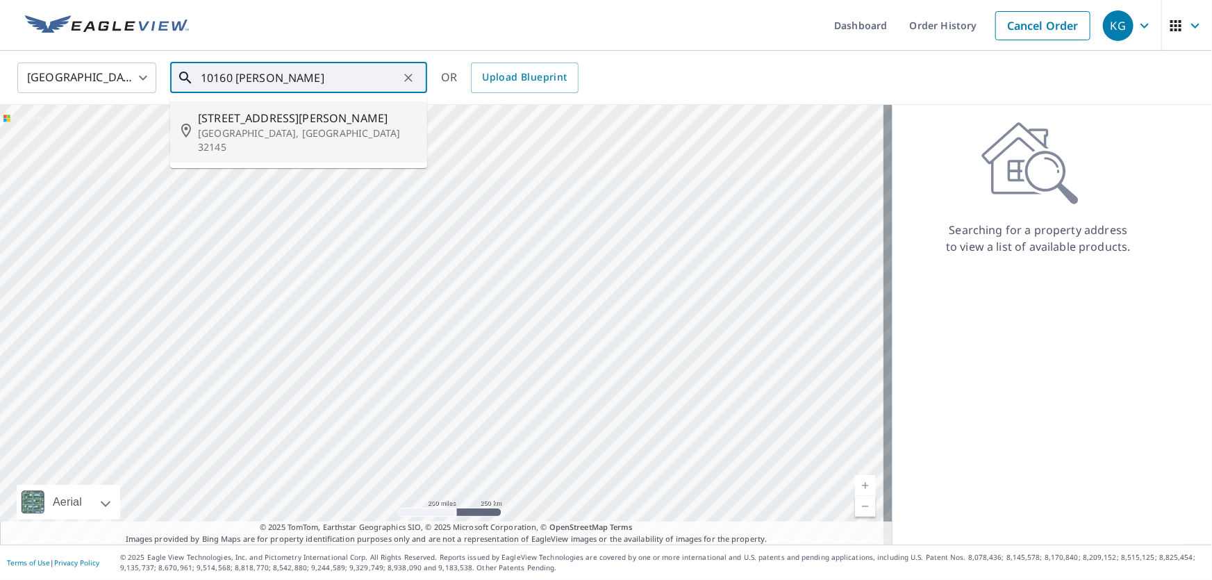
click at [254, 129] on p "[GEOGRAPHIC_DATA], [GEOGRAPHIC_DATA] 32145" at bounding box center [307, 140] width 218 height 28
type input "[STREET_ADDRESS][PERSON_NAME][PERSON_NAME]"
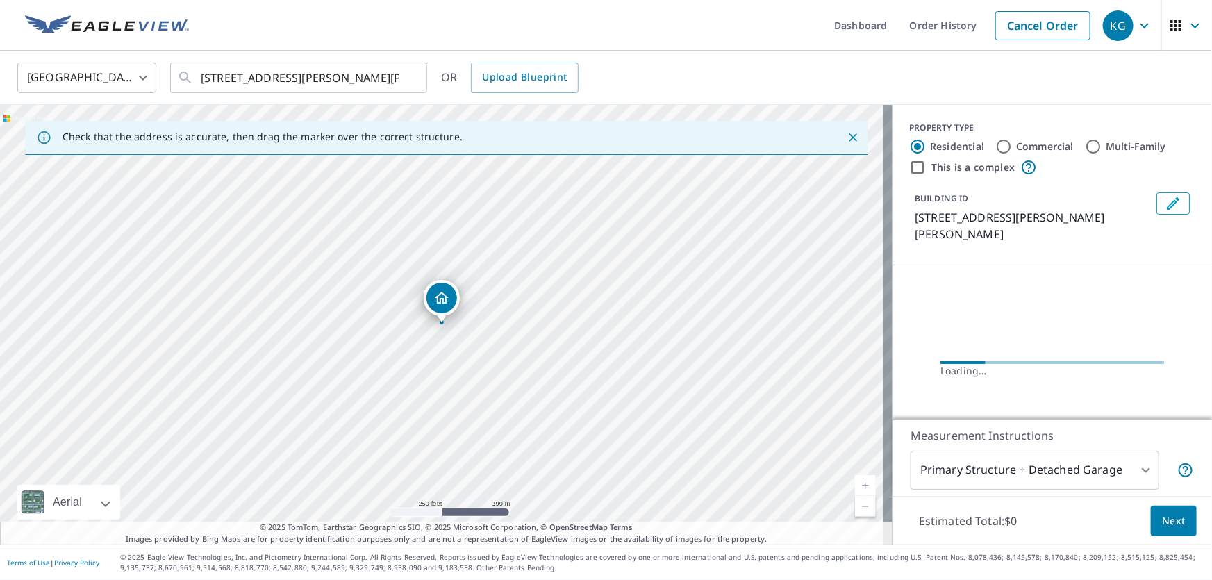
click at [604, 515] on button "Next" at bounding box center [1174, 521] width 46 height 31
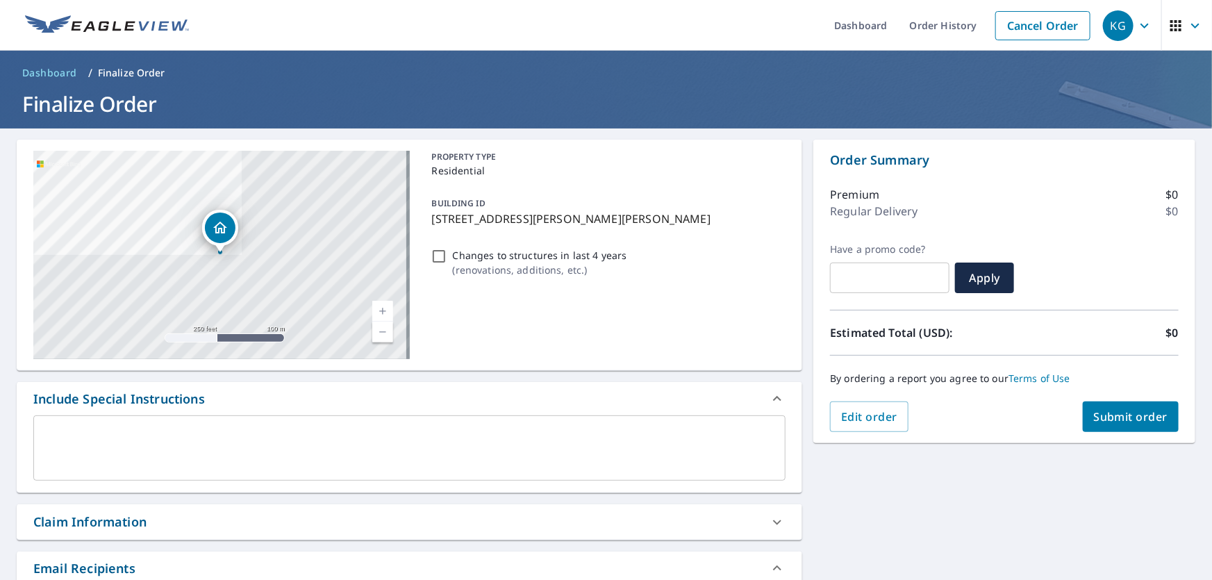
scroll to position [63, 0]
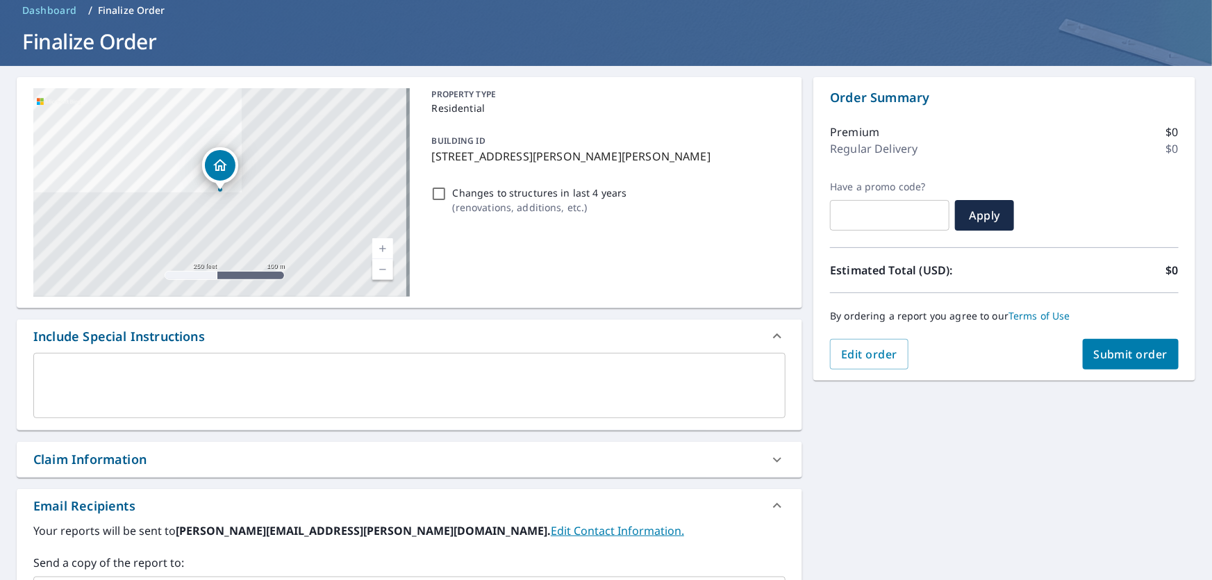
click at [179, 458] on div "Claim Information" at bounding box center [396, 459] width 727 height 19
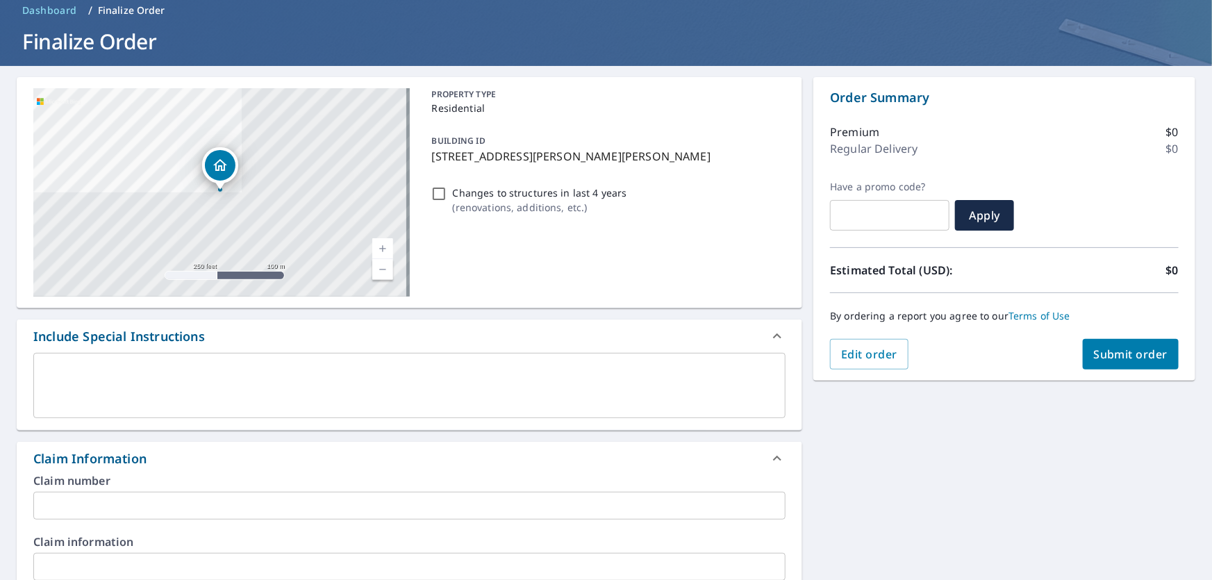
click at [167, 506] on input "text" at bounding box center [409, 506] width 752 height 28
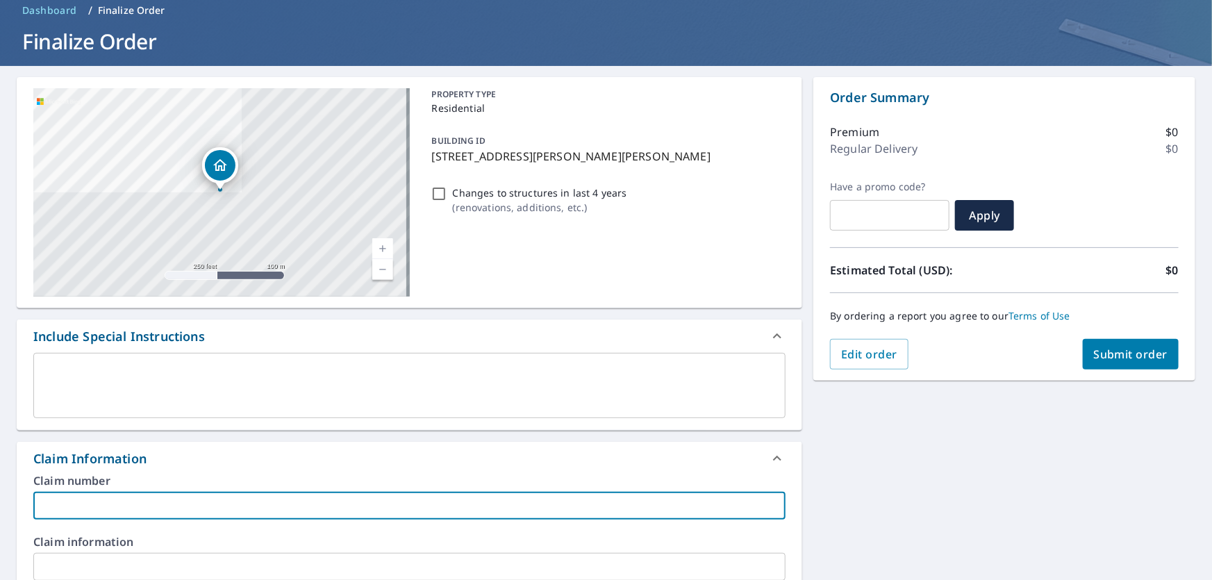
click at [167, 506] on input "text" at bounding box center [409, 506] width 752 height 28
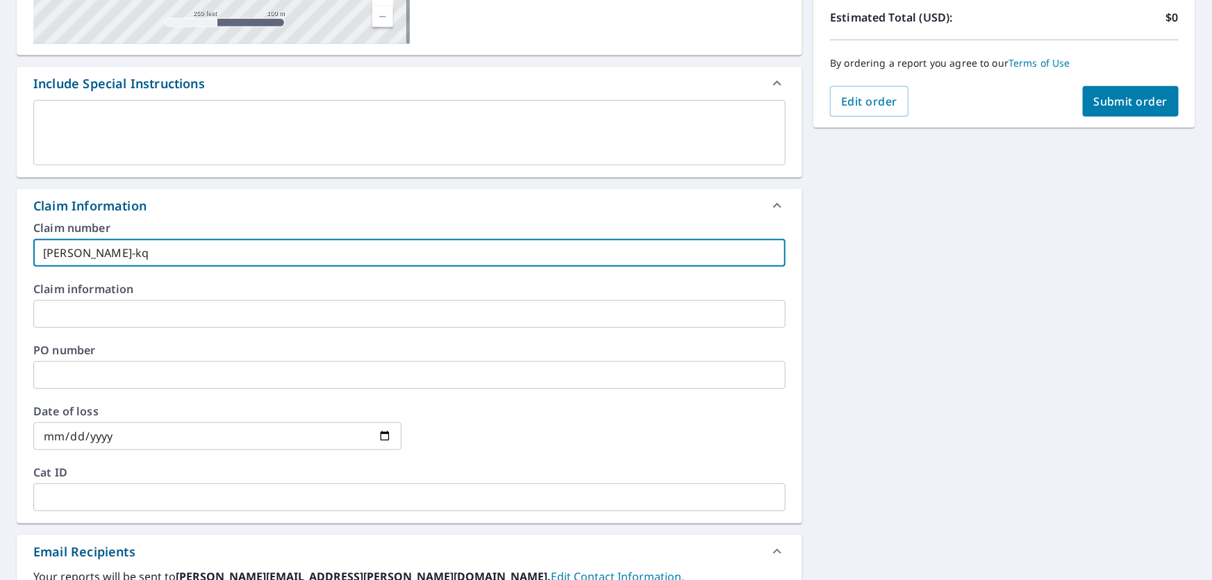
scroll to position [442, 0]
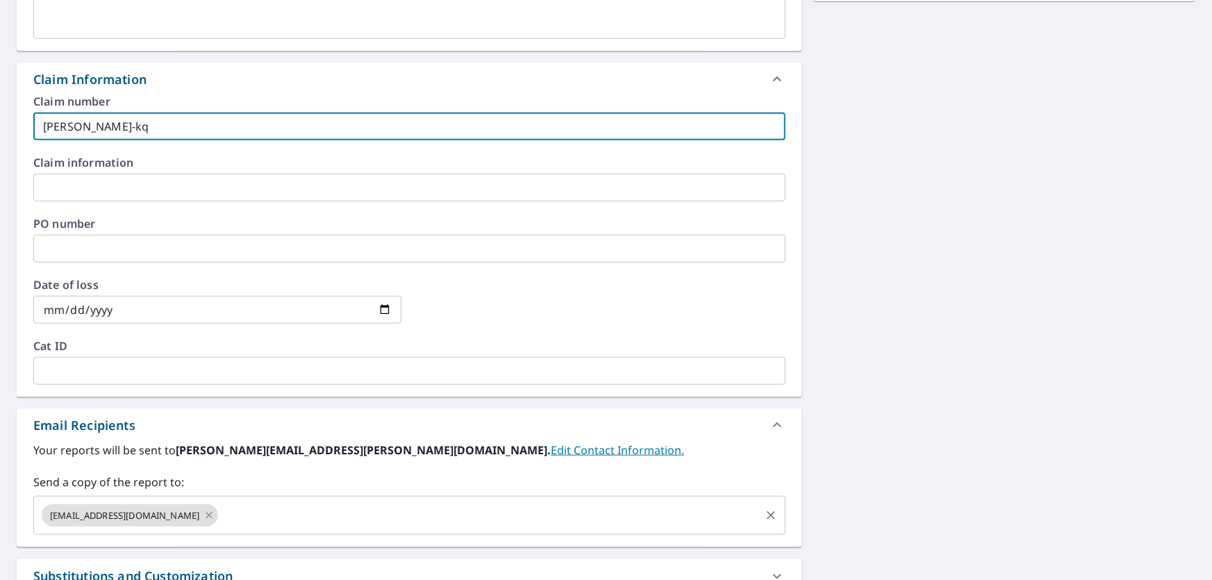
click at [204, 517] on icon at bounding box center [209, 515] width 11 height 15
type input "[PERSON_NAME]-kq"
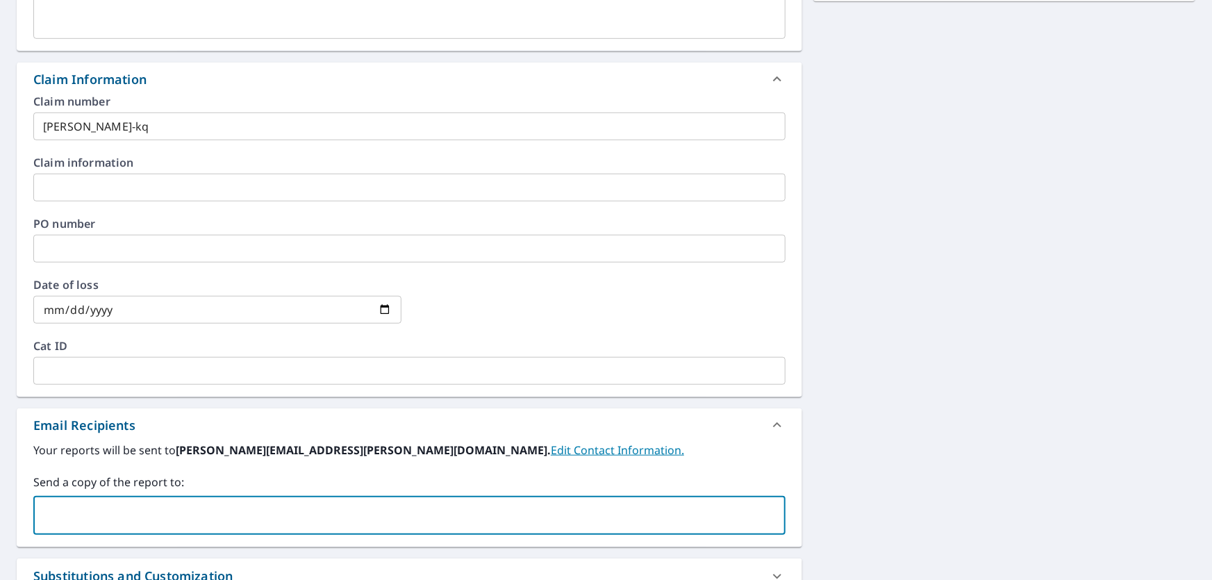
click at [76, 508] on input "text" at bounding box center [399, 515] width 719 height 26
paste input "[PERSON_NAME][EMAIL_ADDRESS][PERSON_NAME][DOMAIN_NAME]"
type input "[PERSON_NAME][EMAIL_ADDRESS][PERSON_NAME][DOMAIN_NAME]"
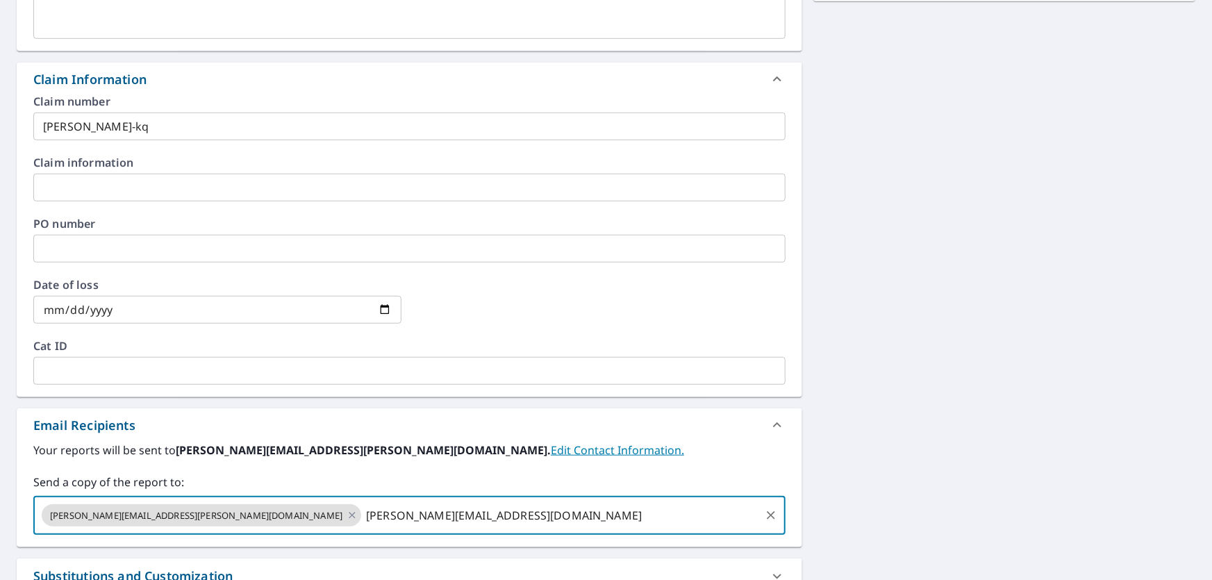
type input "[PERSON_NAME][EMAIL_ADDRESS][DOMAIN_NAME]"
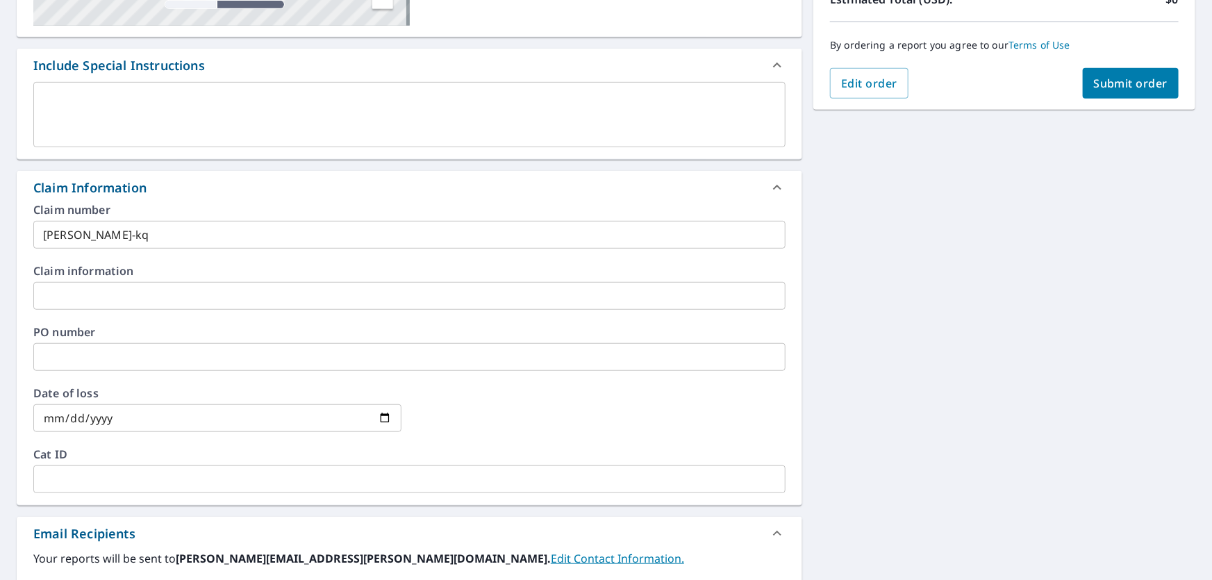
scroll to position [81, 0]
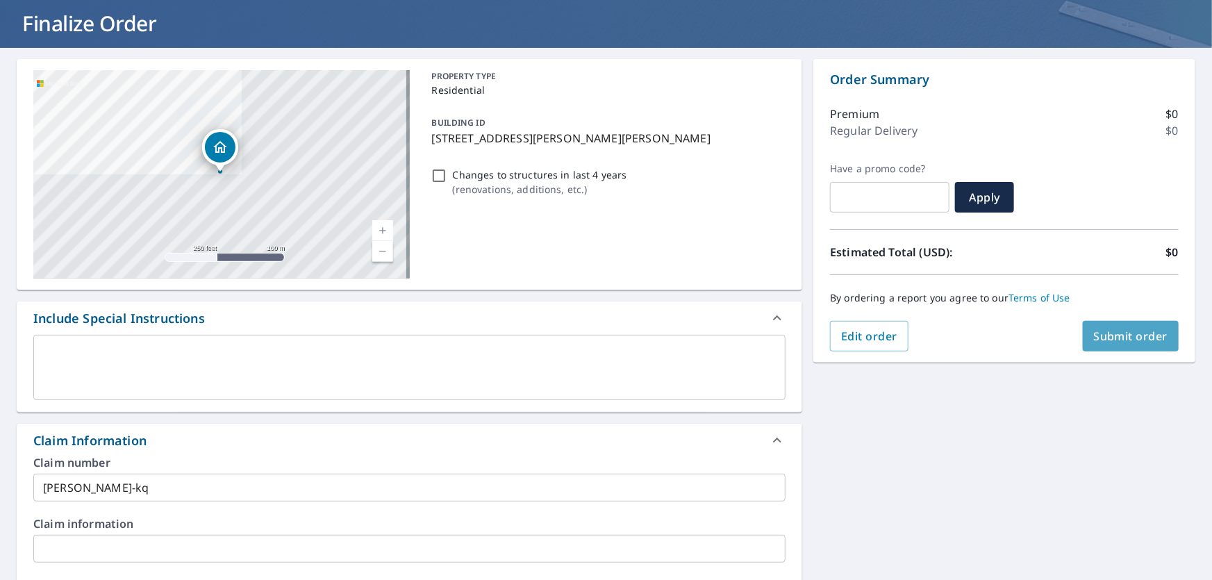
click at [604, 337] on span "Submit order" at bounding box center [1131, 336] width 74 height 15
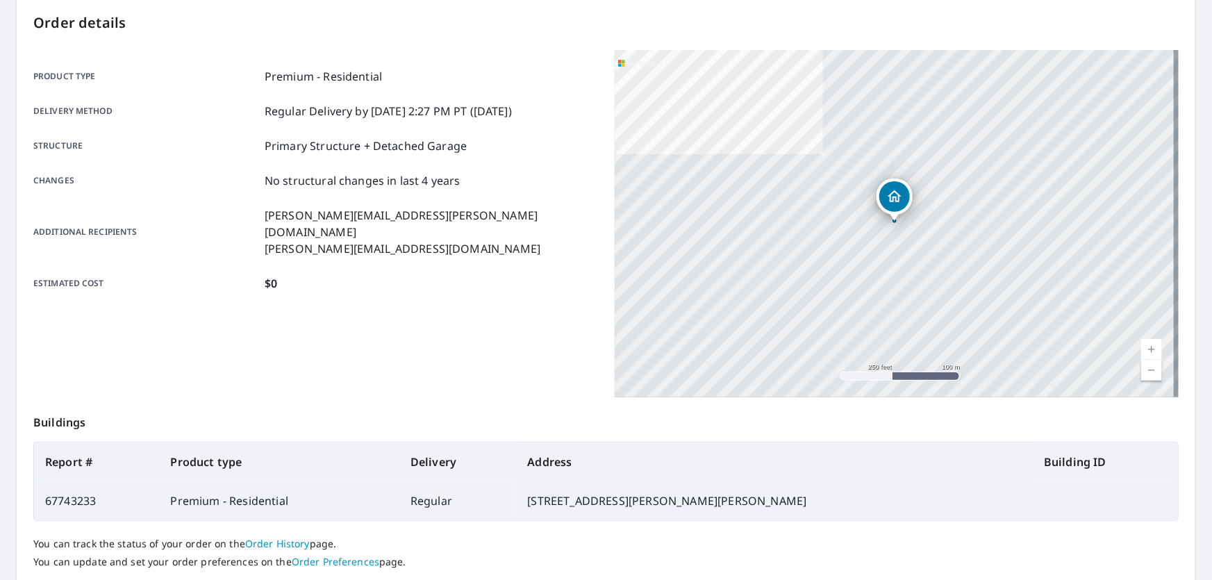
scroll to position [236, 0]
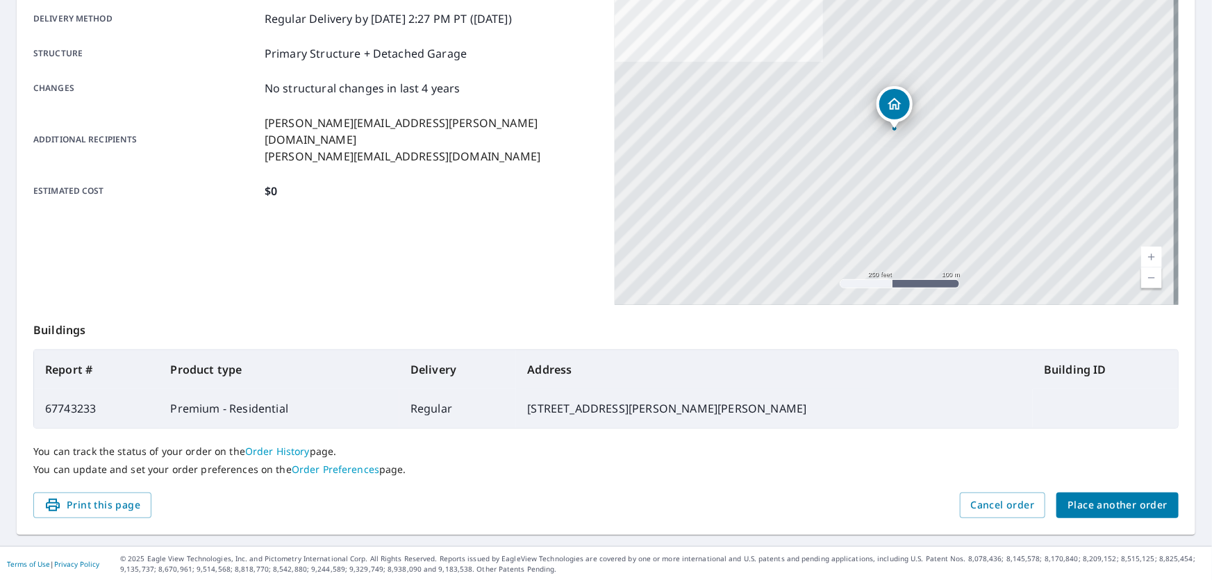
click at [604, 499] on span "Place another order" at bounding box center [1118, 505] width 100 height 17
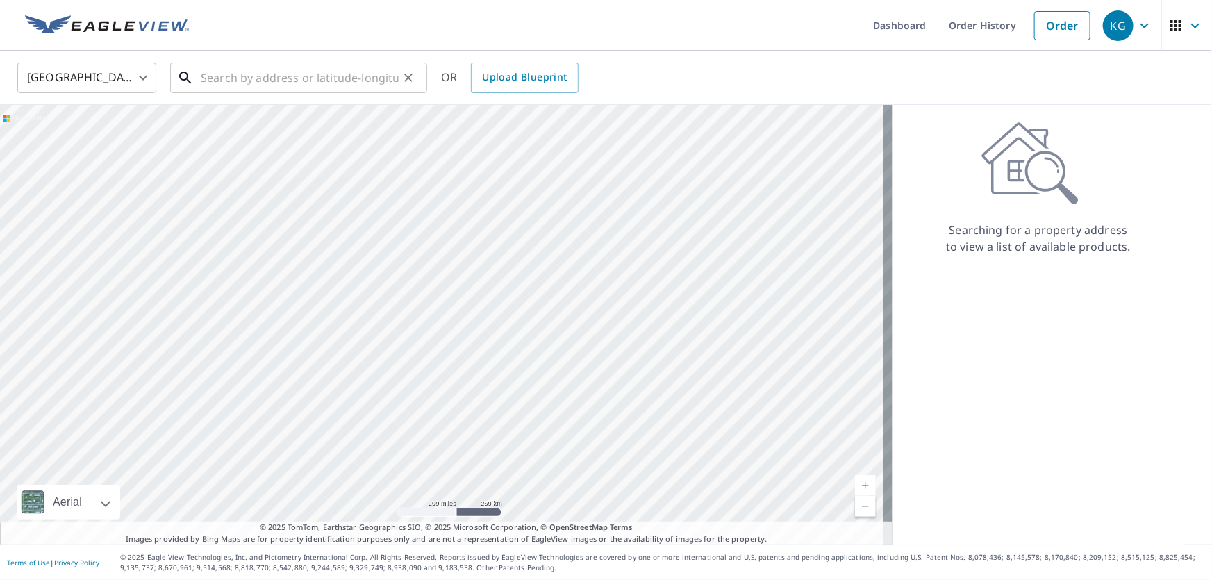
click at [238, 70] on input "text" at bounding box center [300, 77] width 198 height 39
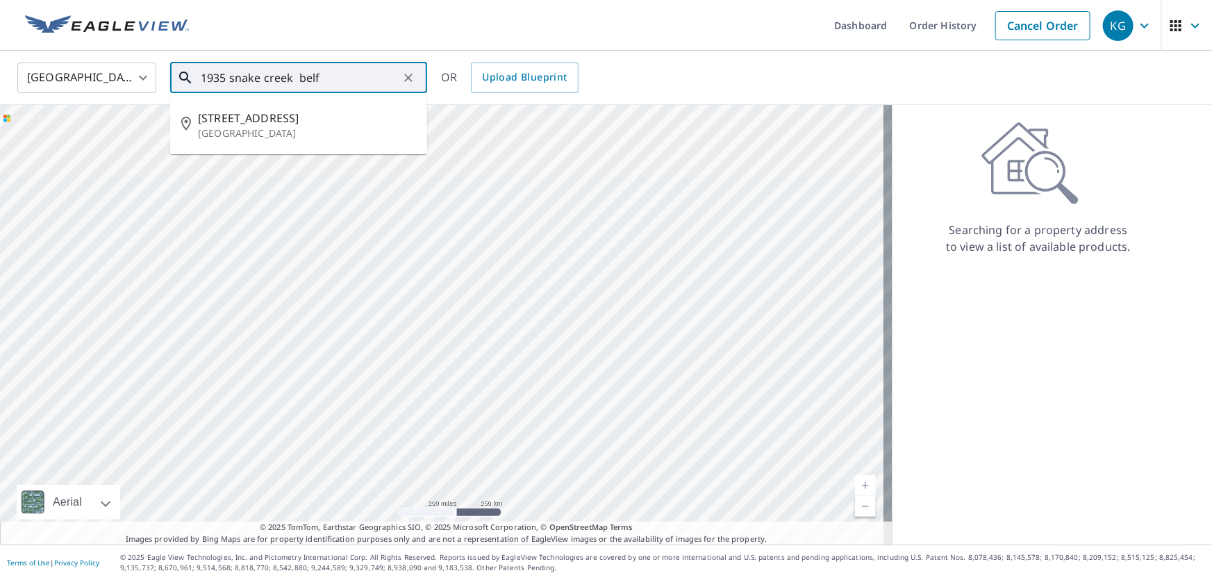
click at [278, 142] on li "[STREET_ADDRESS]" at bounding box center [298, 124] width 257 height 47
type input "[STREET_ADDRESS]"
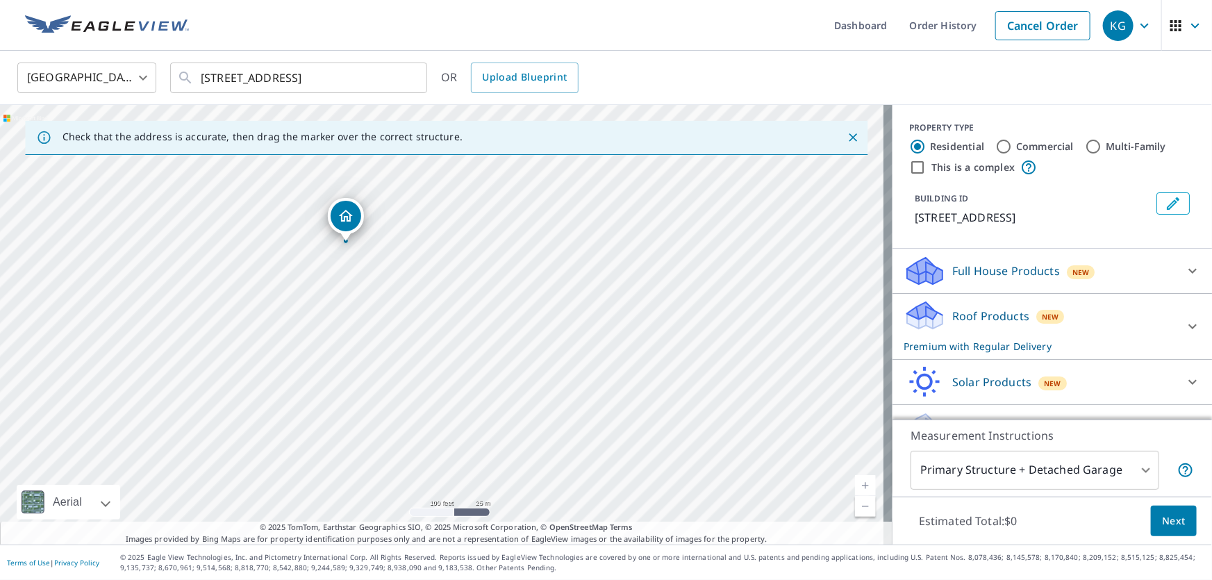
click at [604, 373] on div "[STREET_ADDRESS]" at bounding box center [446, 325] width 893 height 440
drag, startPoint x: 726, startPoint y: 365, endPoint x: 725, endPoint y: 308, distance: 57.0
click at [604, 308] on div "[STREET_ADDRESS]" at bounding box center [446, 325] width 893 height 440
